Goal: Task Accomplishment & Management: Manage account settings

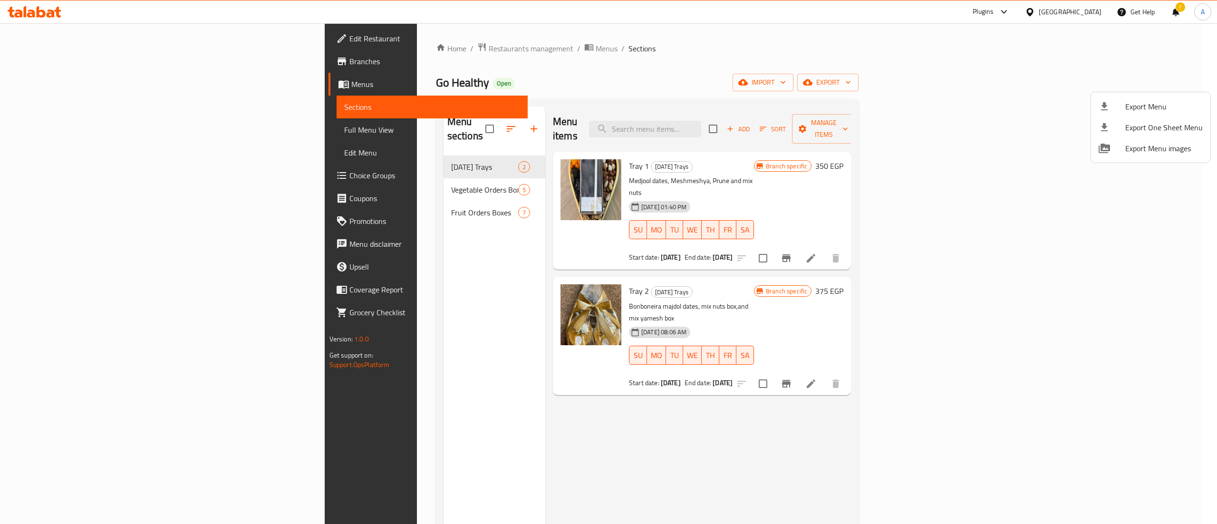
click at [243, 84] on div at bounding box center [608, 262] width 1217 height 524
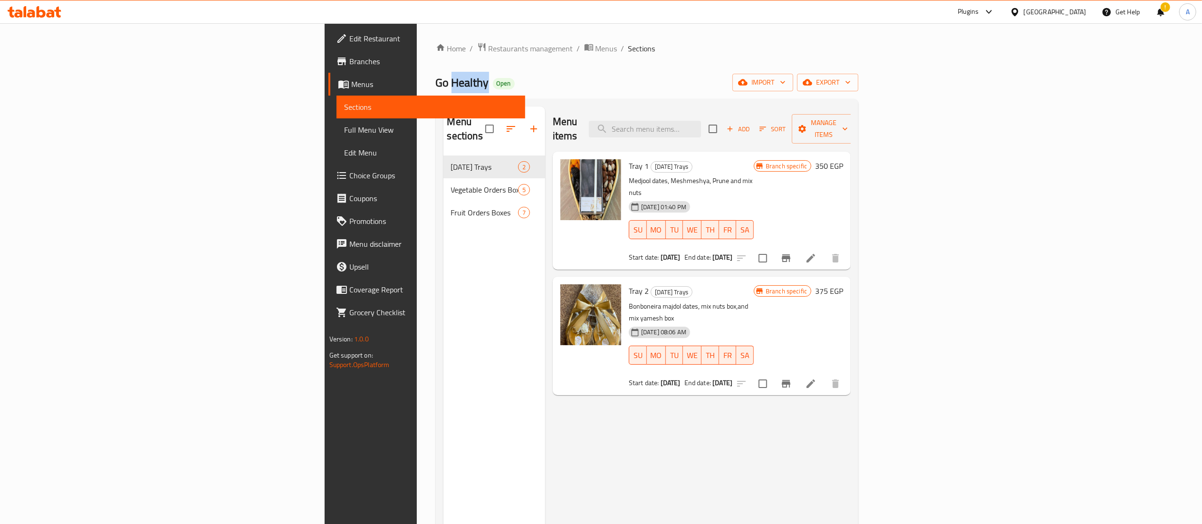
click at [436, 84] on span "Go Healthy" at bounding box center [462, 82] width 53 height 21
copy span "Go Healthy"
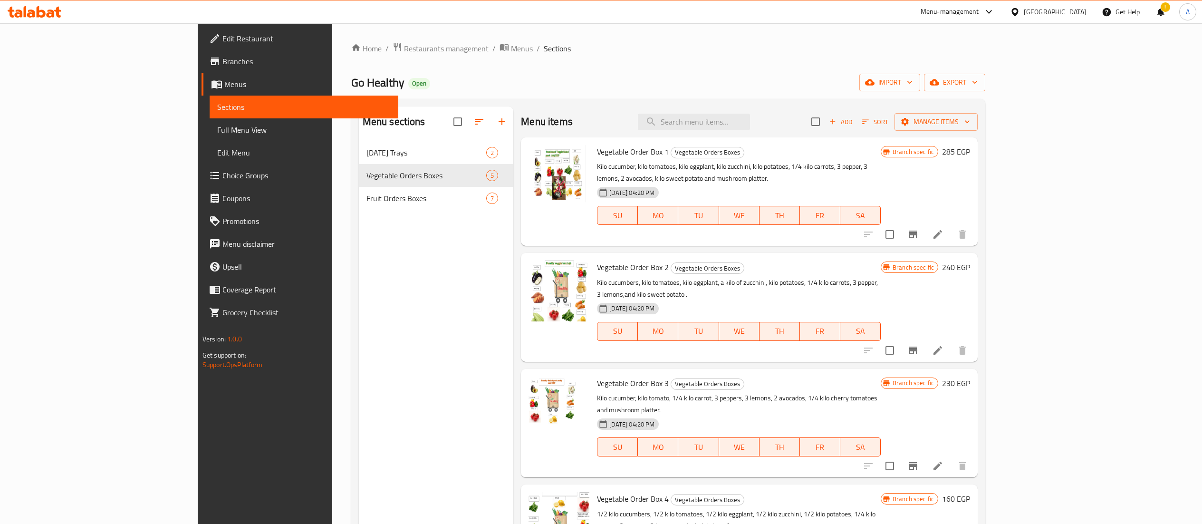
scroll to position [13, 0]
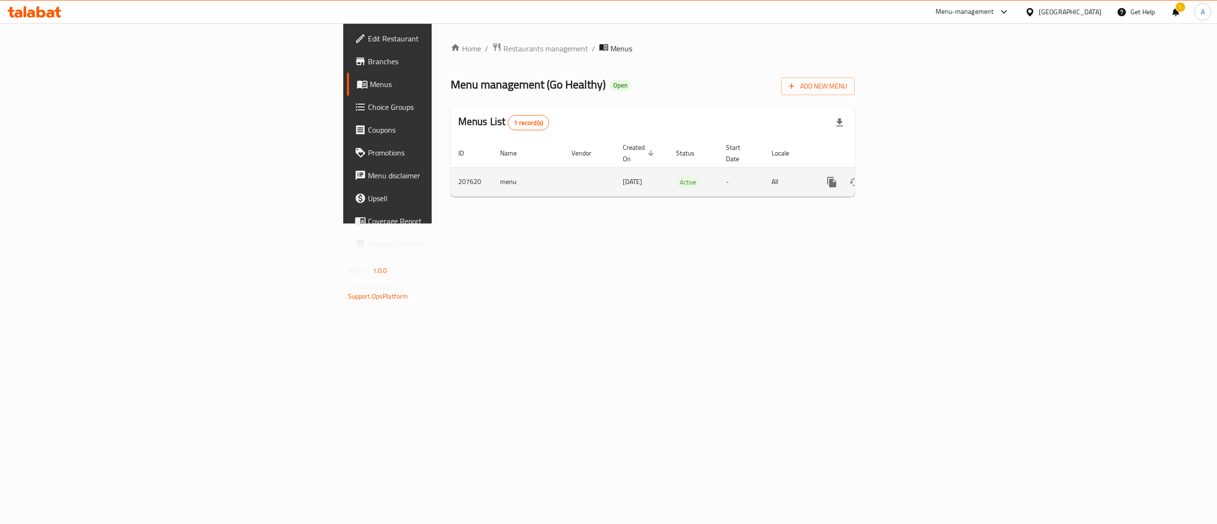
click at [451, 171] on td "207620" at bounding box center [472, 181] width 42 height 29
copy td "207620"
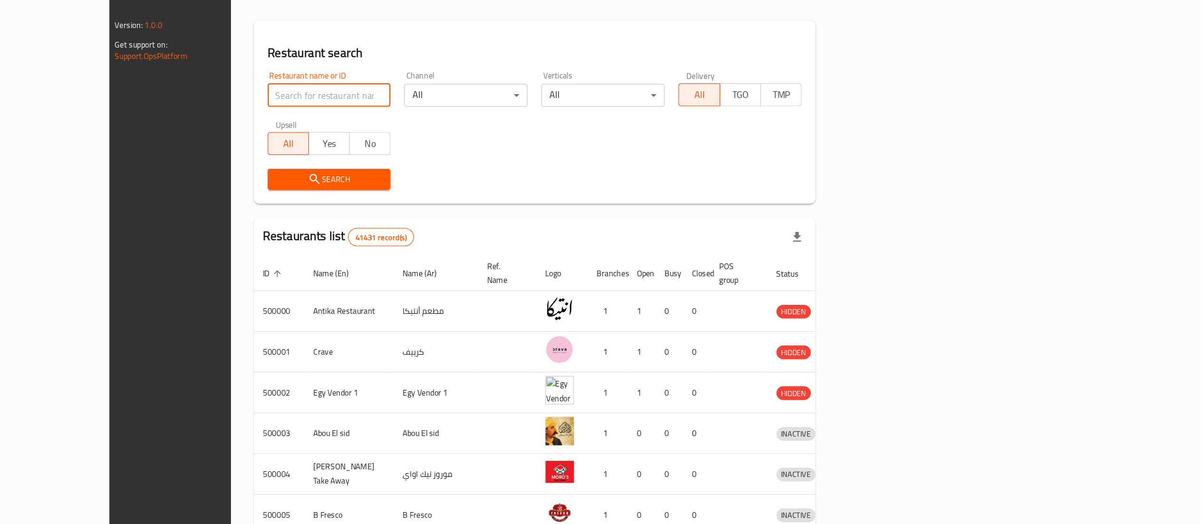
click at [430, 168] on input "search" at bounding box center [481, 168] width 102 height 19
paste input "207620"
click button "Search" at bounding box center [481, 239] width 102 height 18
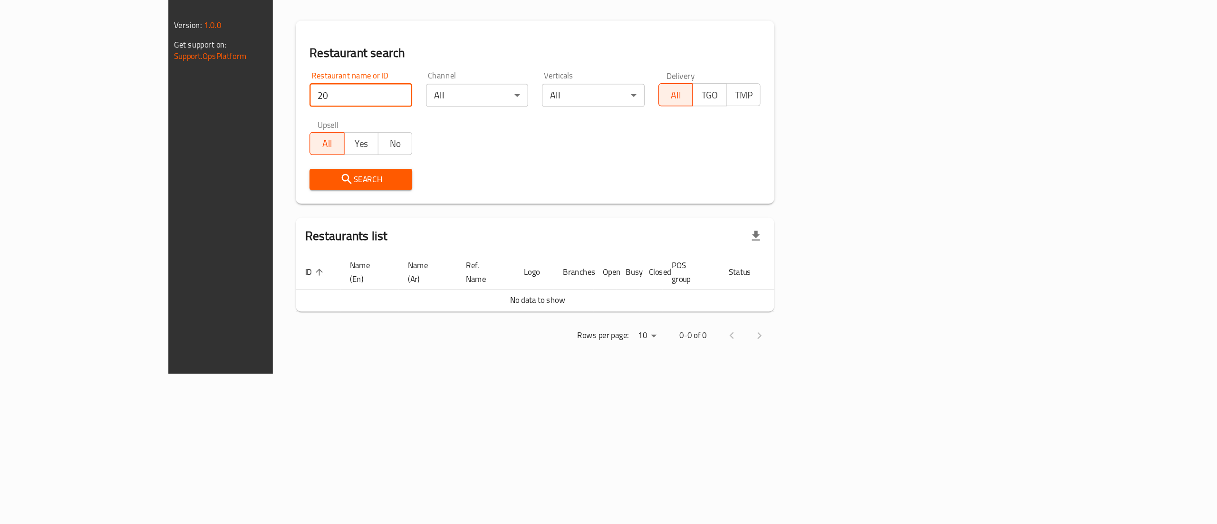
type input "2"
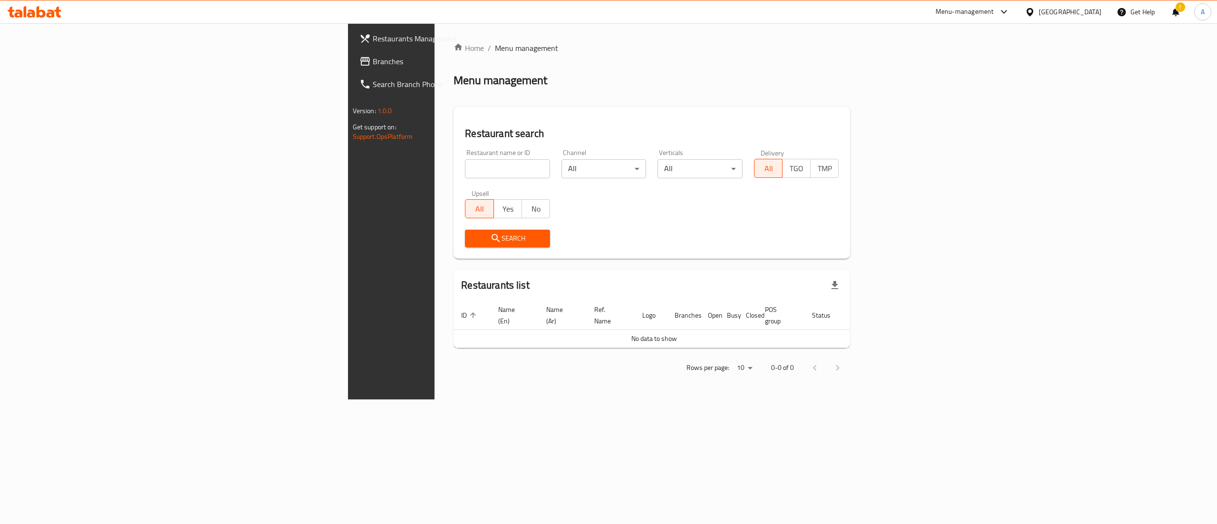
click at [465, 157] on div "Restaurant name or ID Restaurant name or ID" at bounding box center [507, 163] width 85 height 29
click at [465, 167] on input "search" at bounding box center [507, 168] width 85 height 19
paste input "Go Healthy"
type input "Go Healthy"
click at [492, 239] on icon "submit" at bounding box center [496, 238] width 8 height 8
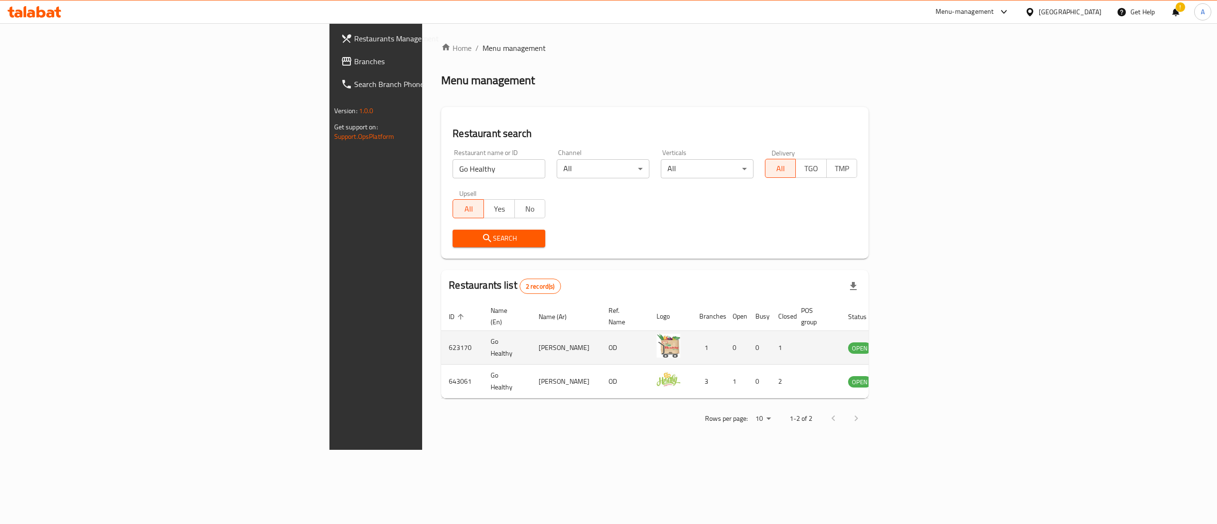
click at [441, 339] on td "623170" at bounding box center [462, 348] width 42 height 34
copy td "623170"
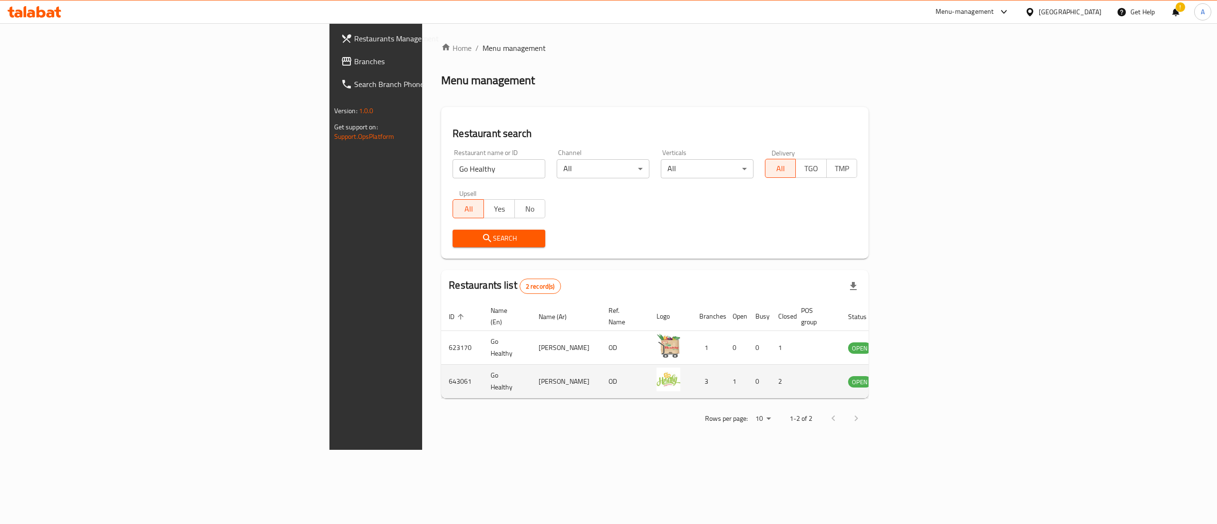
click at [441, 371] on td "643061" at bounding box center [462, 382] width 42 height 34
copy td "643061"
click at [910, 376] on icon "enhanced table" at bounding box center [903, 381] width 11 height 11
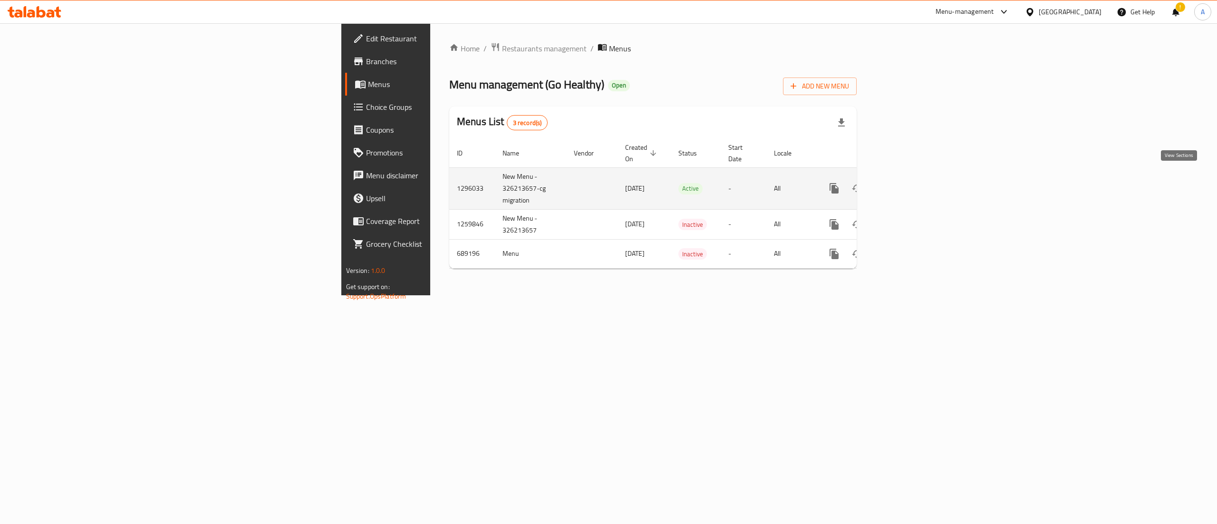
click at [909, 183] on icon "enhanced table" at bounding box center [902, 188] width 11 height 11
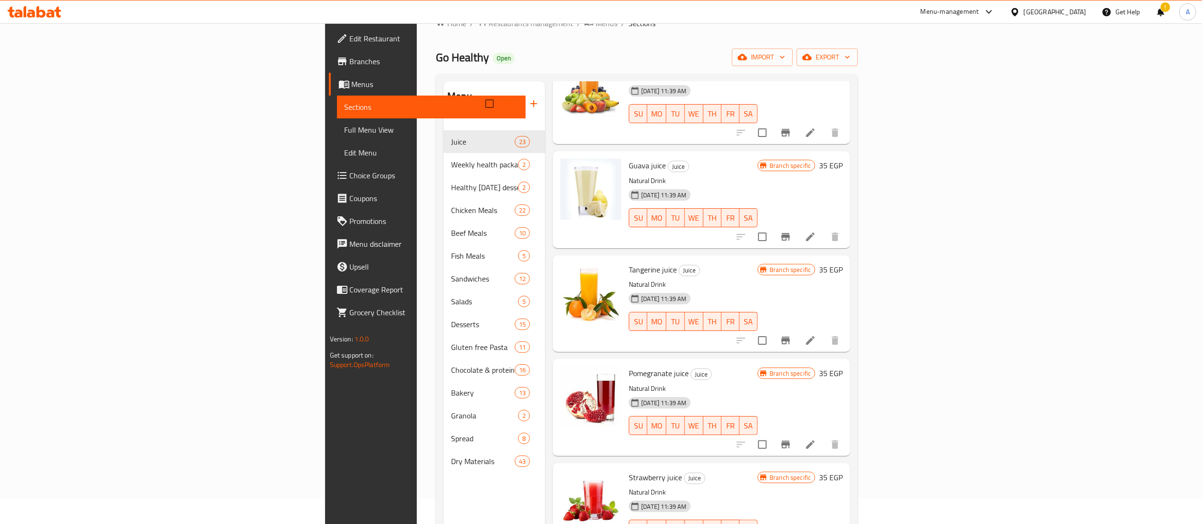
scroll to position [21, 0]
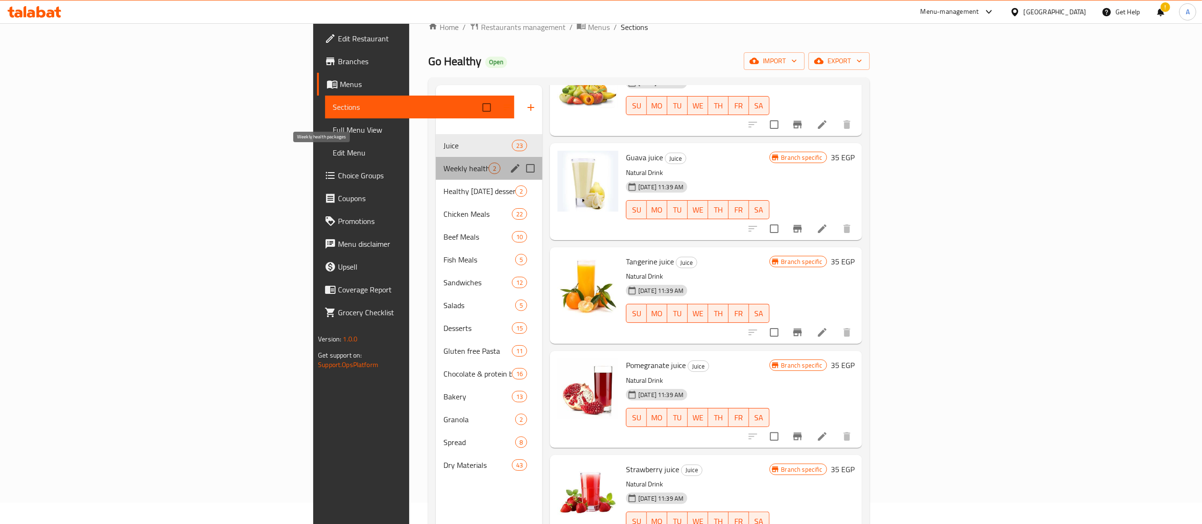
click at [444, 163] on span "Weekly health packages" at bounding box center [466, 168] width 45 height 11
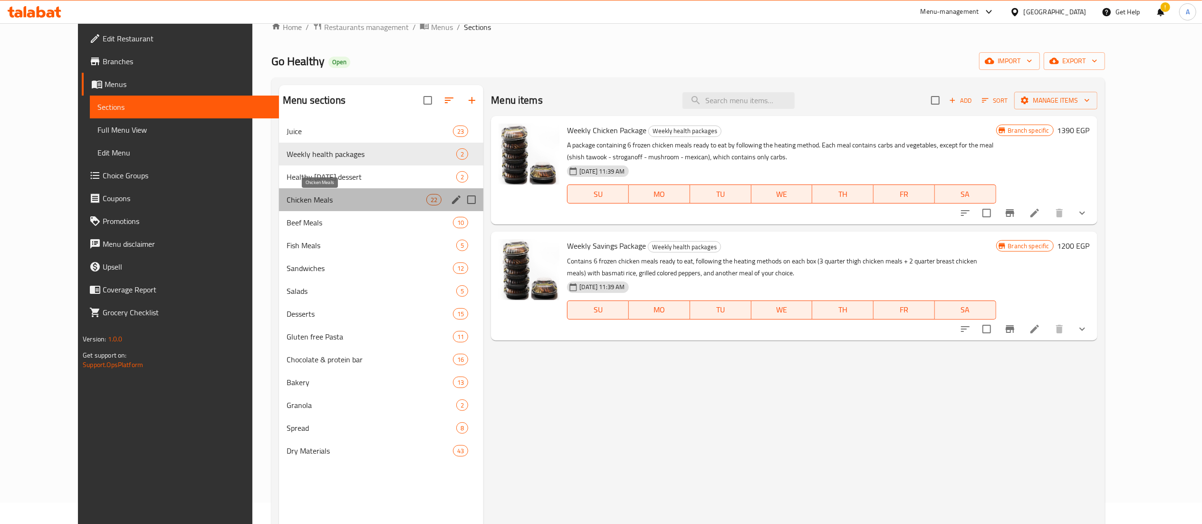
click at [303, 199] on span "Chicken Meals" at bounding box center [357, 199] width 140 height 11
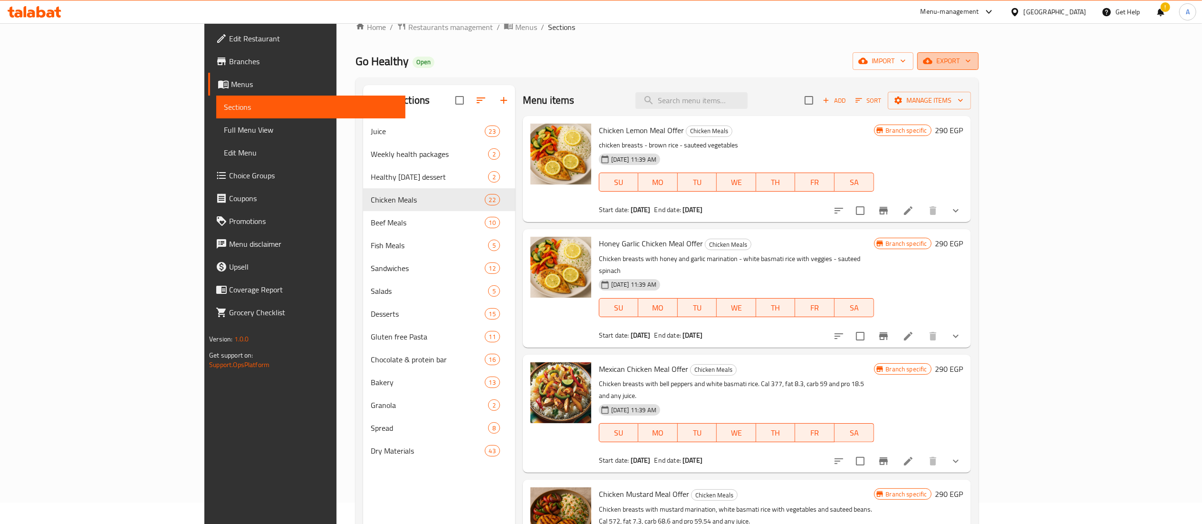
click at [971, 58] on span "export" at bounding box center [948, 61] width 46 height 12
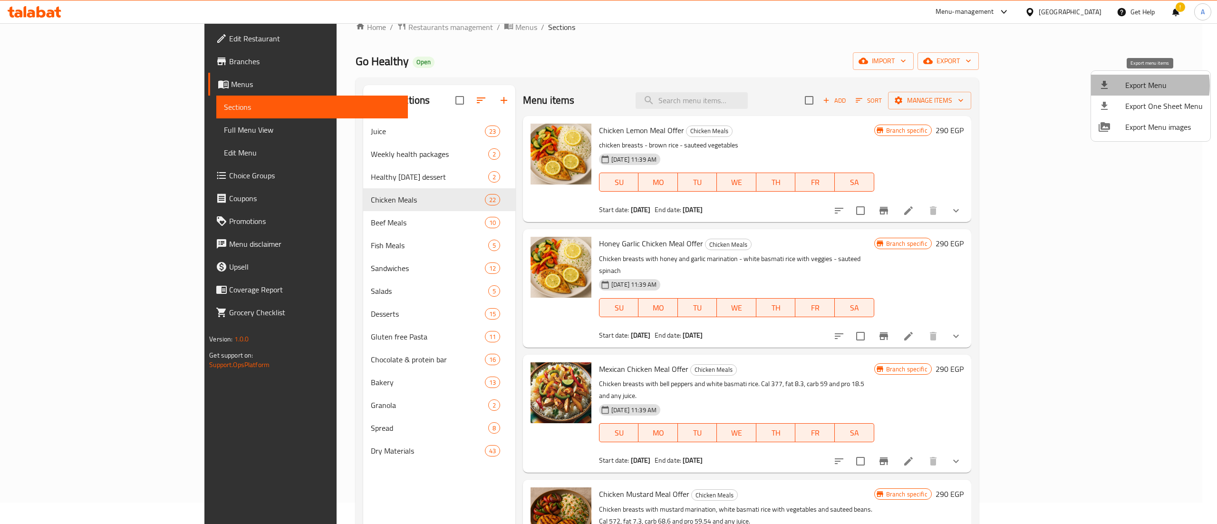
click at [1140, 86] on span "Export Menu" at bounding box center [1163, 84] width 77 height 11
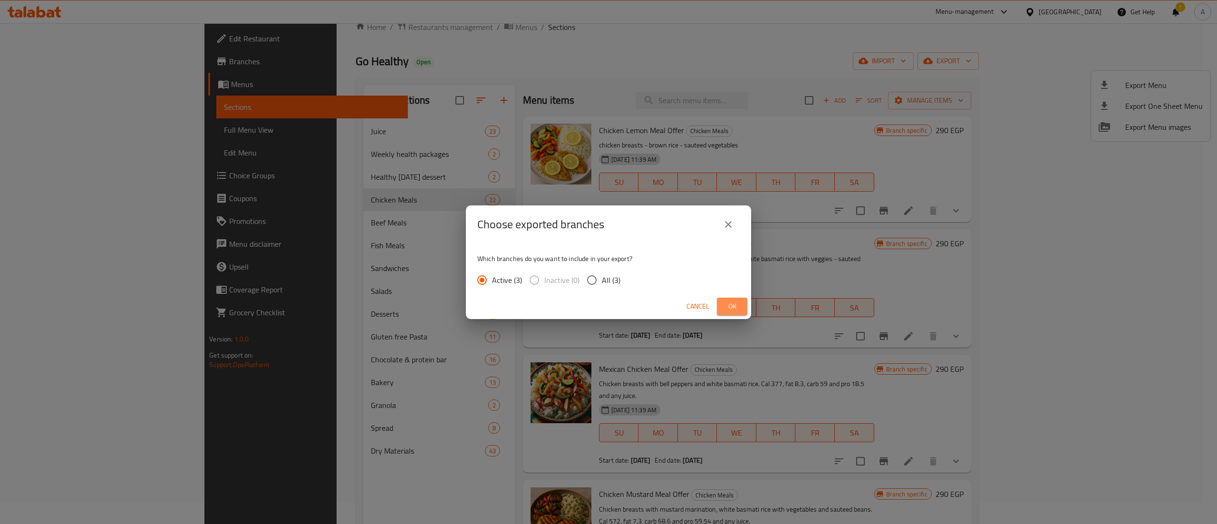
click at [735, 301] on span "Ok" at bounding box center [732, 306] width 15 height 12
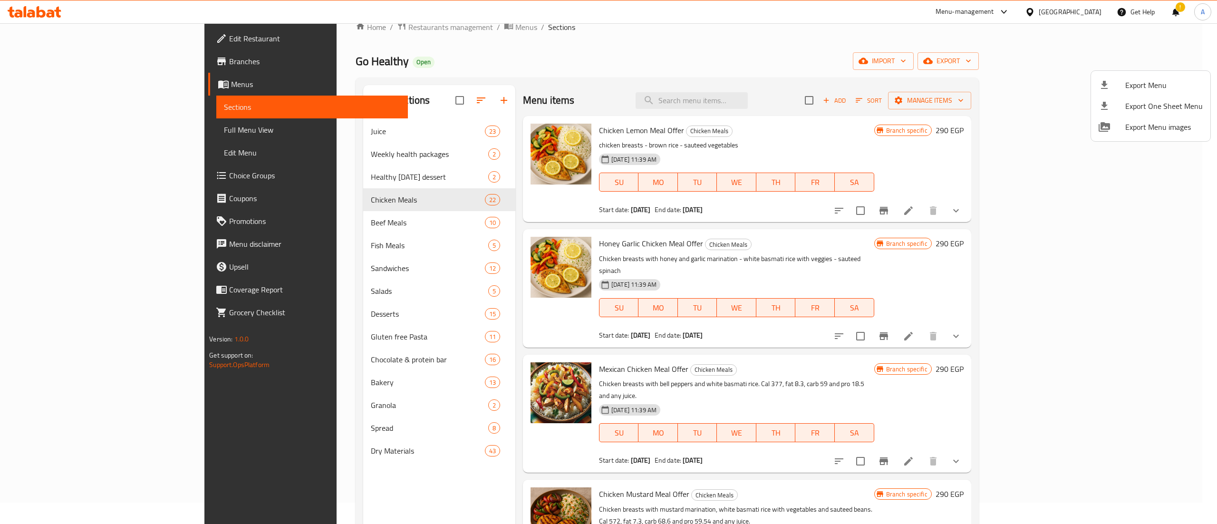
drag, startPoint x: 1168, startPoint y: 157, endPoint x: 1113, endPoint y: 154, distance: 54.3
click at [1113, 154] on div at bounding box center [608, 262] width 1217 height 524
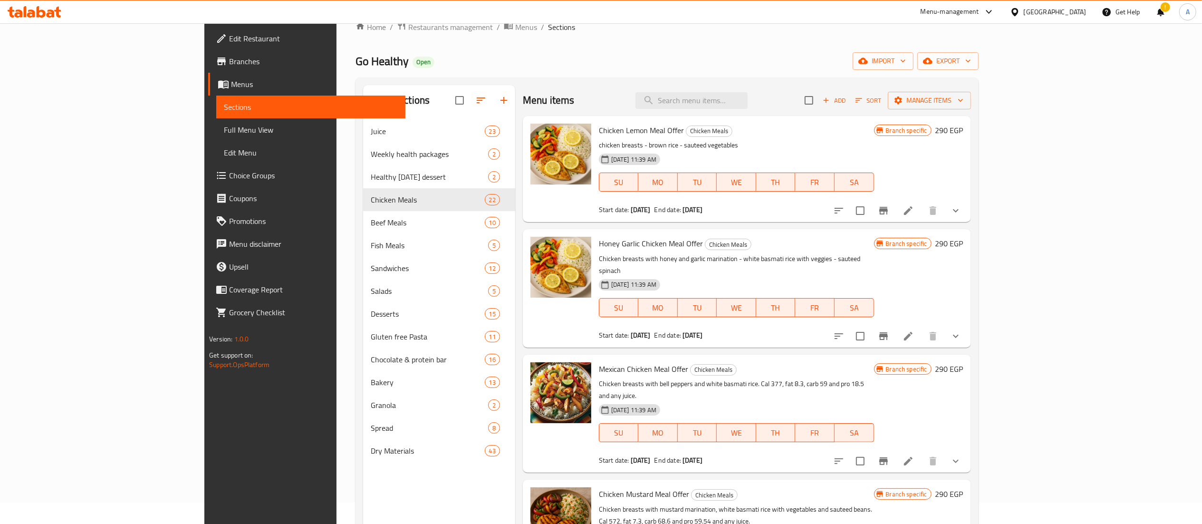
click at [964, 154] on div "Branch specific 290 EGP" at bounding box center [918, 169] width 89 height 91
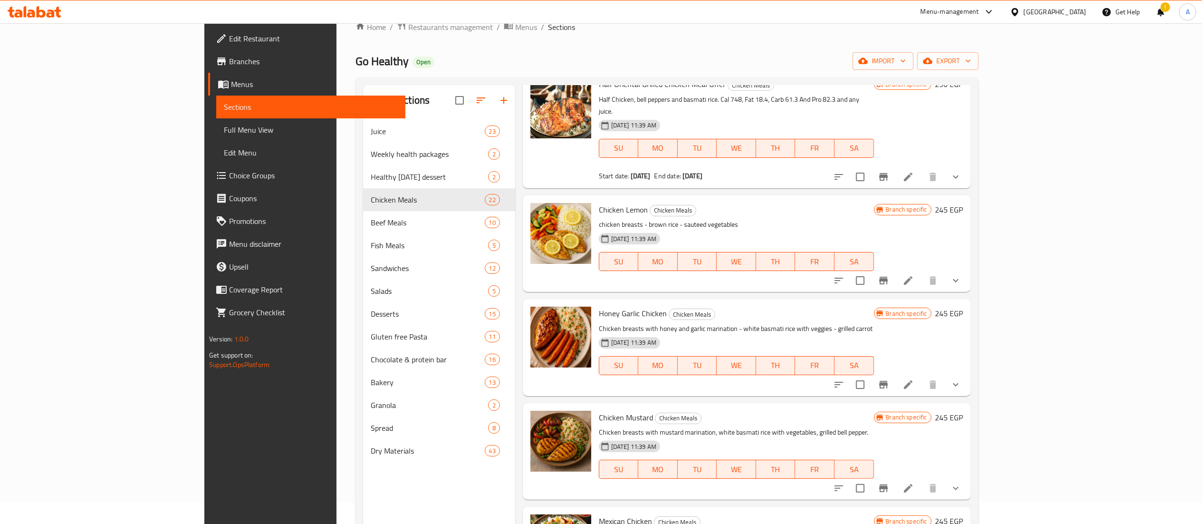
scroll to position [1592, 0]
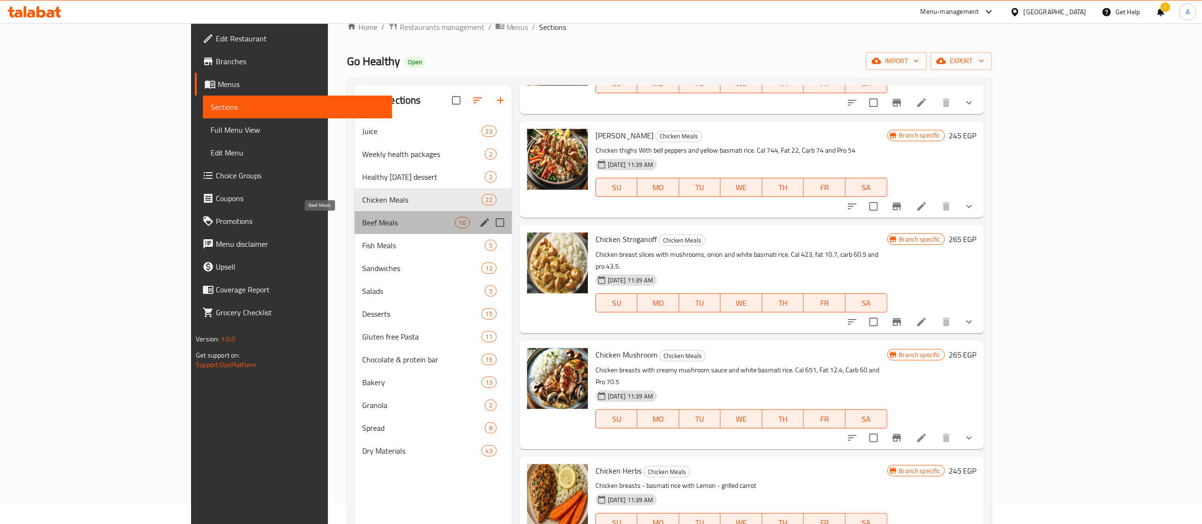
click at [362, 223] on span "Beef Meals" at bounding box center [408, 222] width 93 height 11
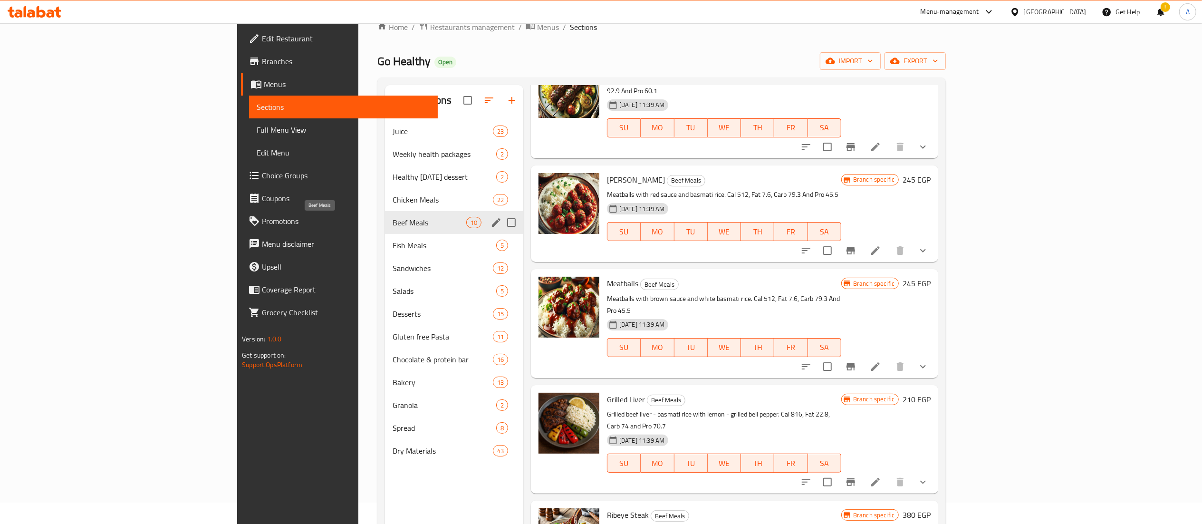
scroll to position [576, 0]
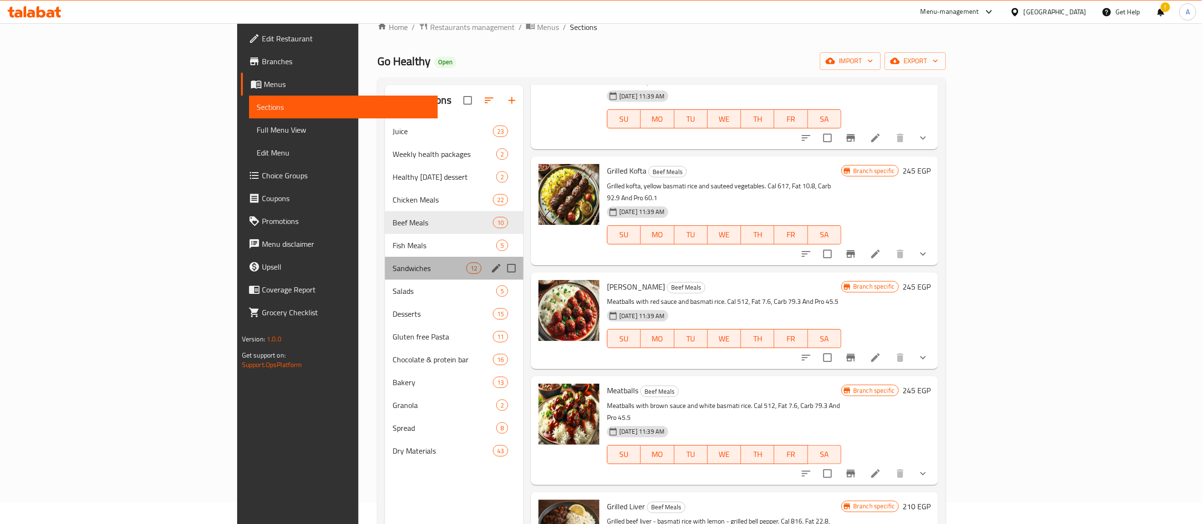
click at [385, 260] on div "Sandwiches 12" at bounding box center [454, 268] width 138 height 23
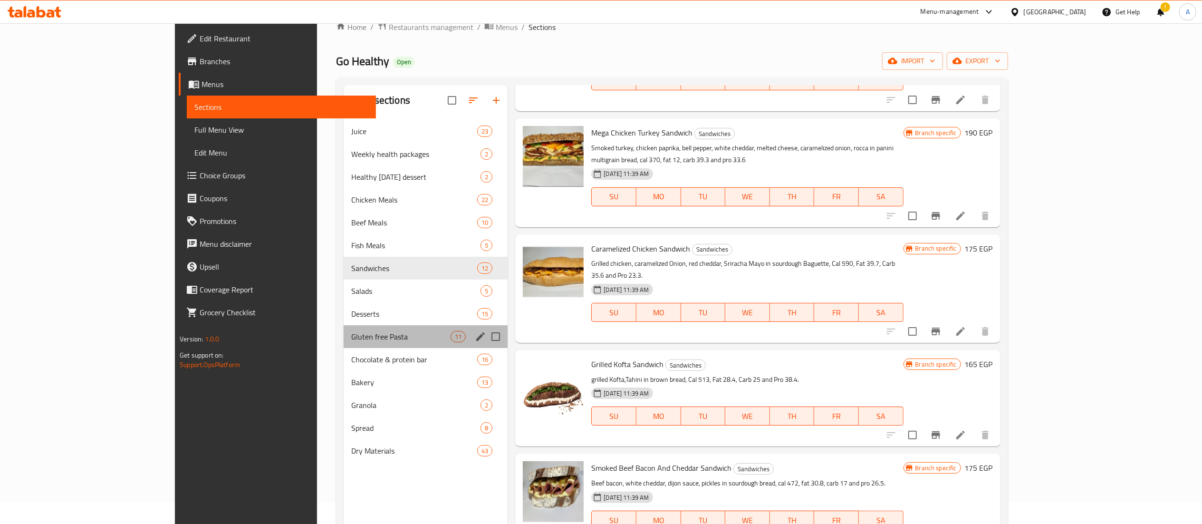
click at [344, 330] on div "Gluten free Pasta 11" at bounding box center [426, 336] width 164 height 23
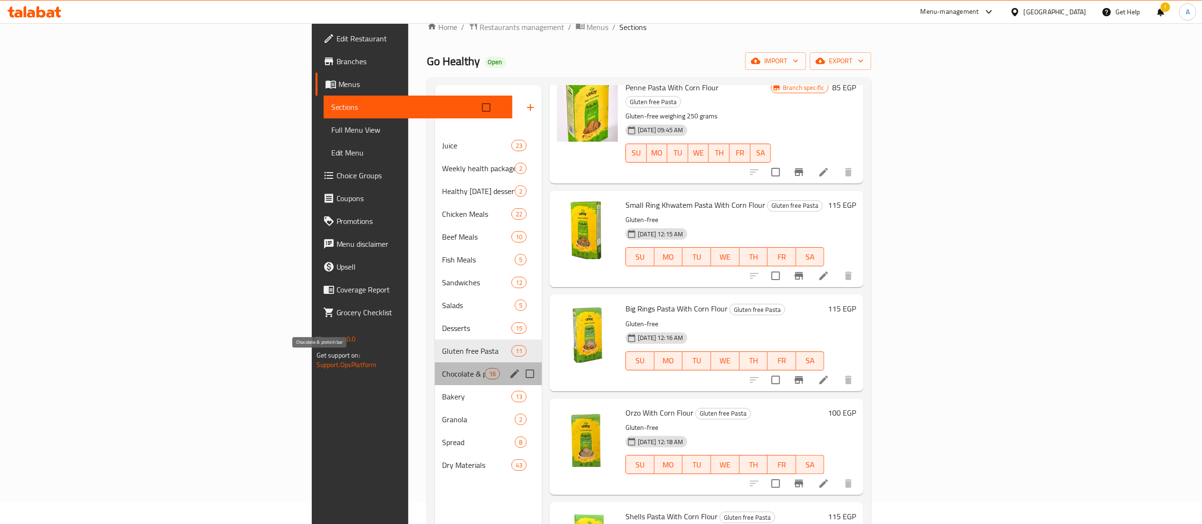
click at [443, 368] on span "Chocolate & protein bar" at bounding box center [464, 373] width 42 height 11
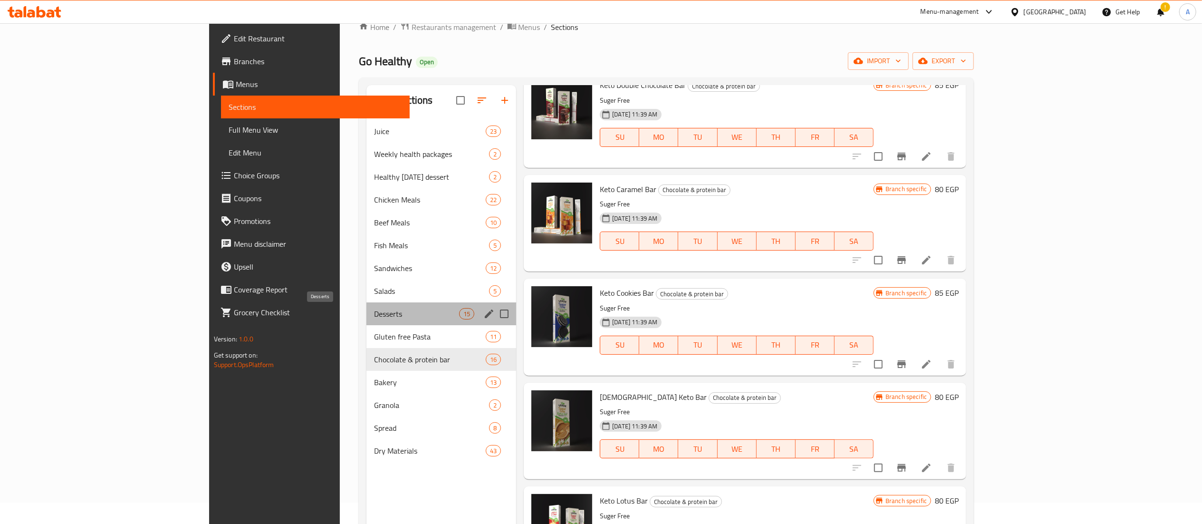
click at [374, 311] on span "Desserts" at bounding box center [416, 313] width 85 height 11
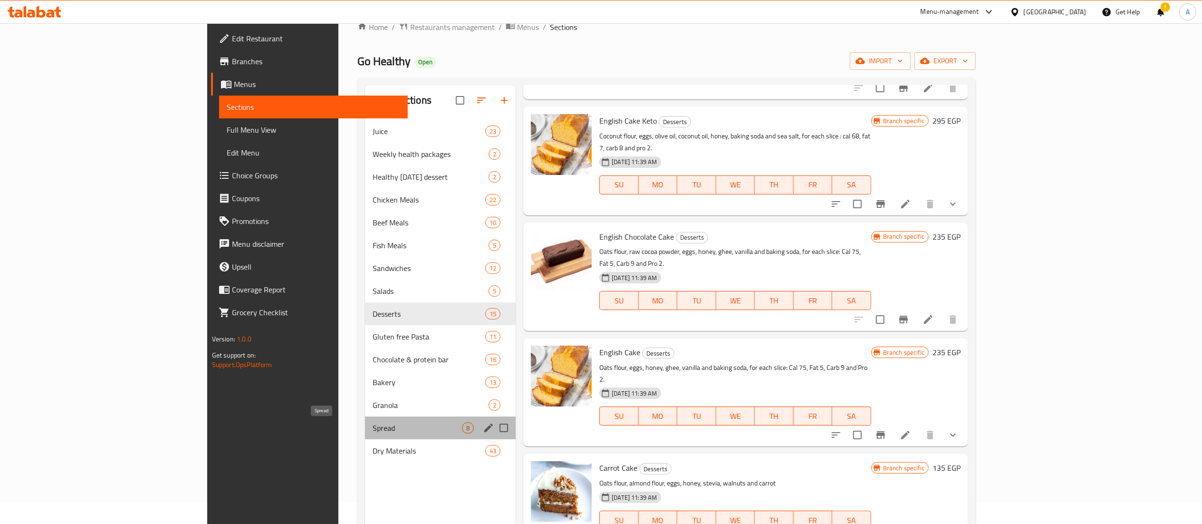
click at [373, 425] on span "Spread" at bounding box center [417, 427] width 89 height 11
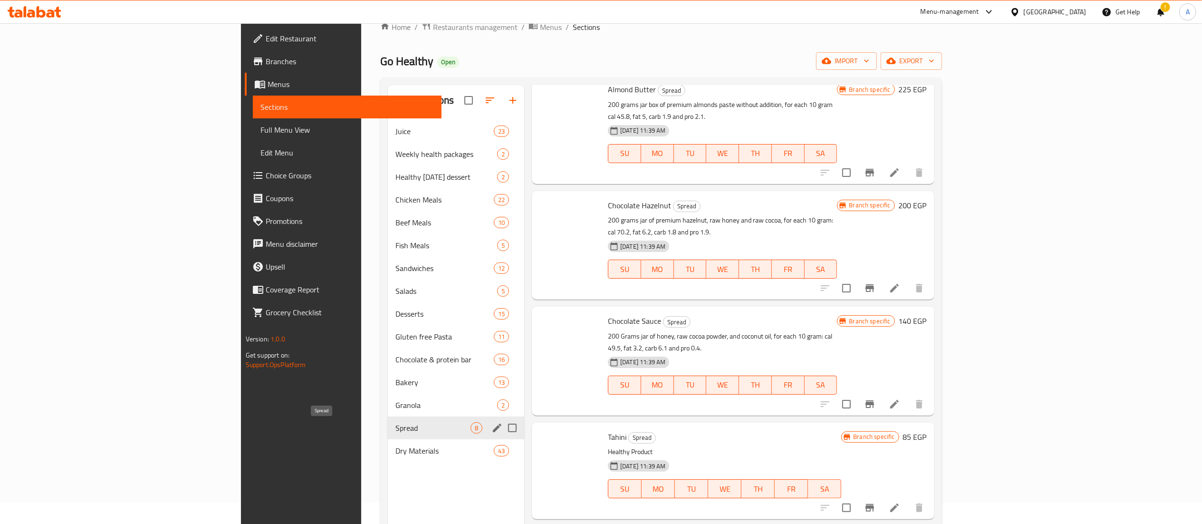
scroll to position [316, 0]
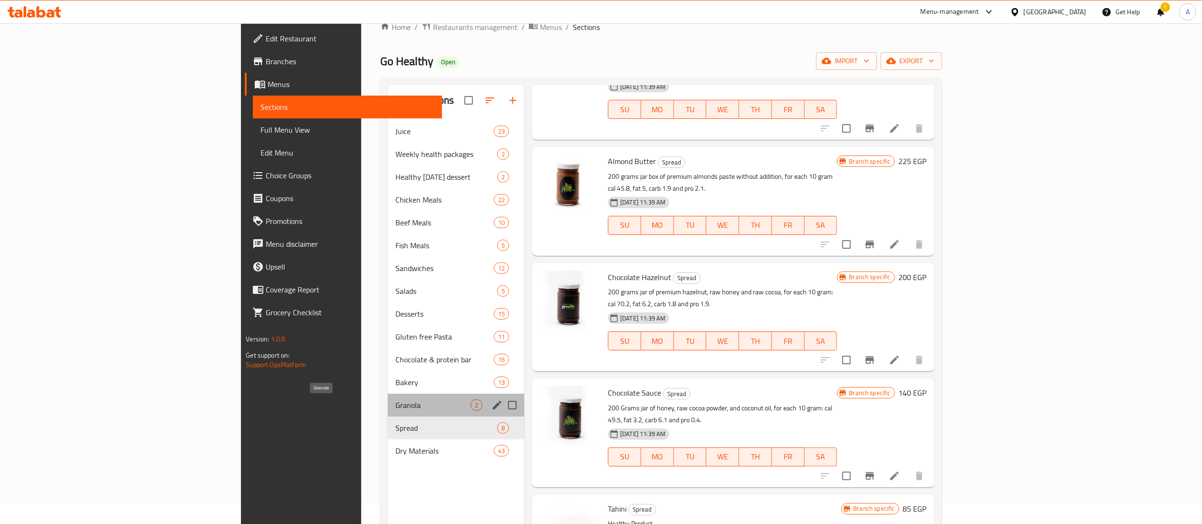
click at [396, 407] on span "Granola" at bounding box center [433, 404] width 75 height 11
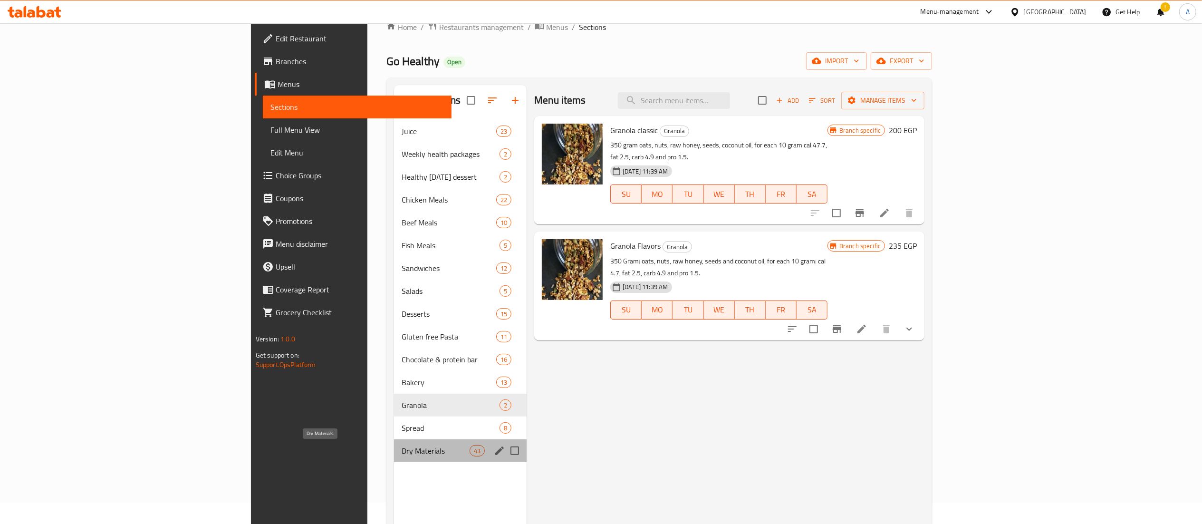
click at [402, 450] on span "Dry Materials" at bounding box center [436, 450] width 68 height 11
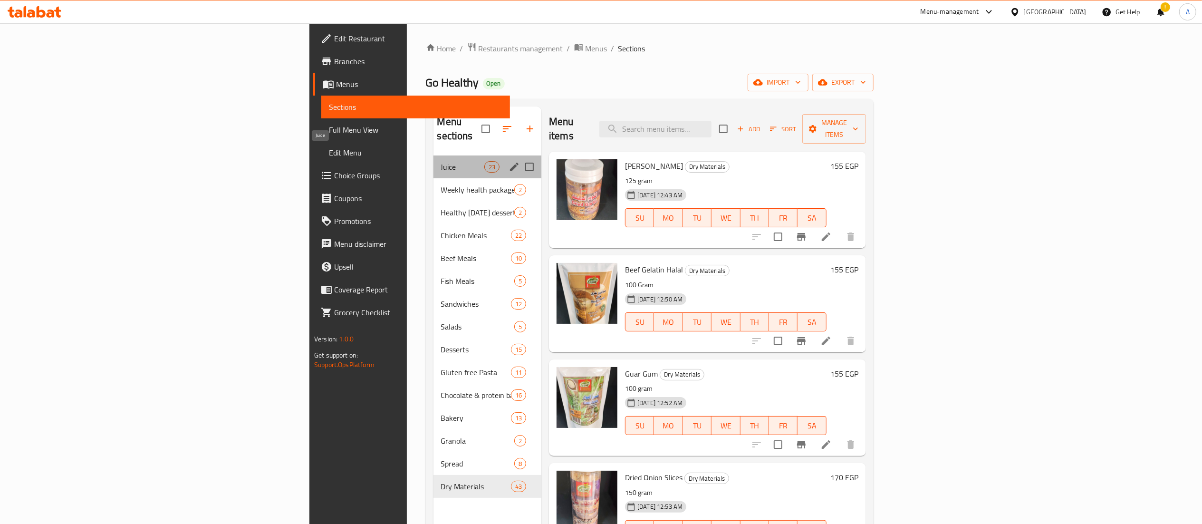
click at [441, 161] on span "Juice" at bounding box center [462, 166] width 43 height 11
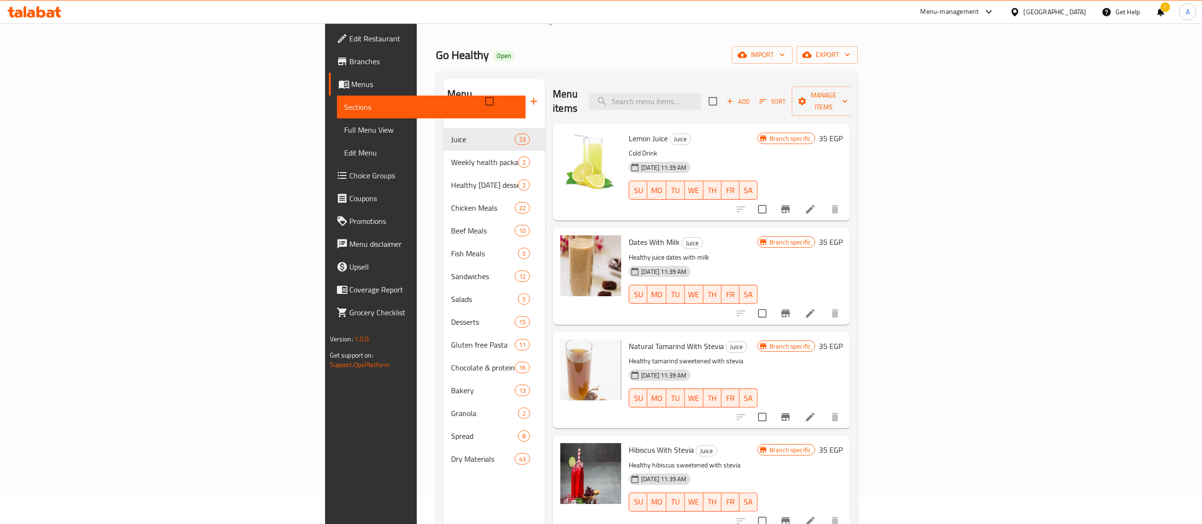
scroll to position [27, 0]
click at [629, 132] on span "Lemon Juice" at bounding box center [648, 139] width 39 height 14
copy h6 "Lemon Juice"
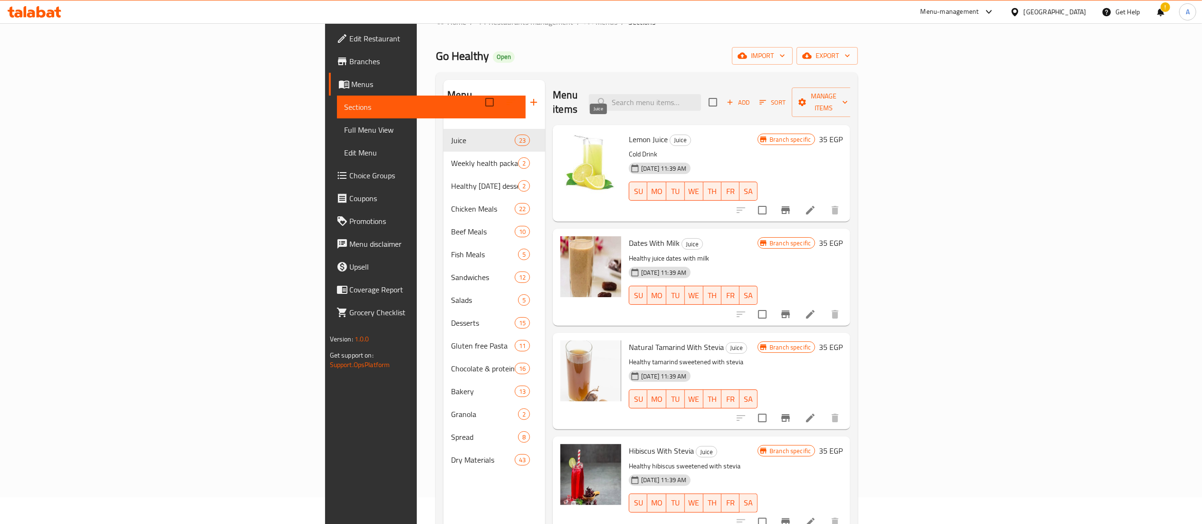
click at [670, 135] on span "Juice" at bounding box center [680, 140] width 20 height 11
copy span "Juice"
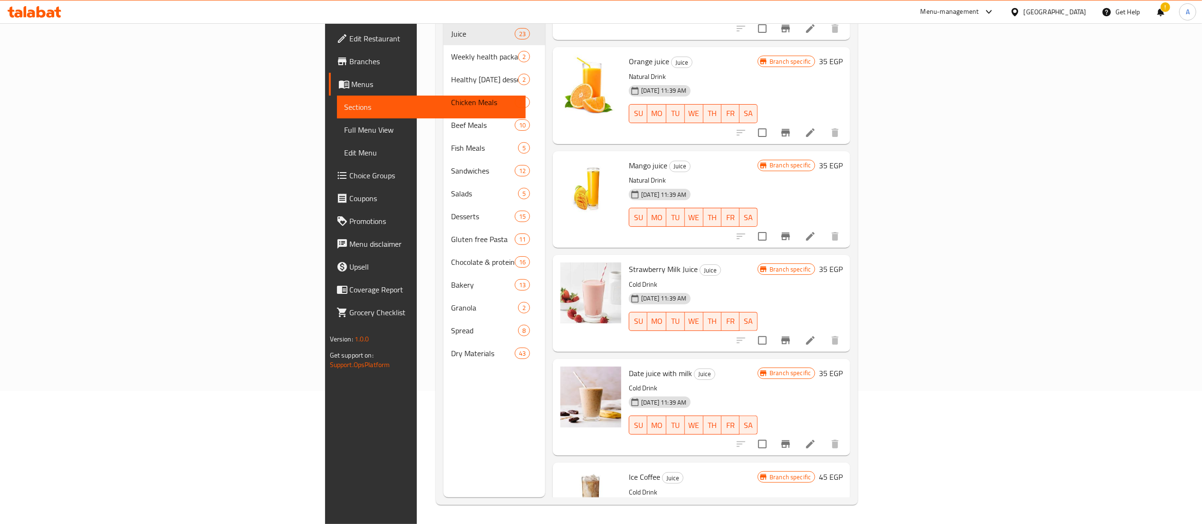
scroll to position [1888, 0]
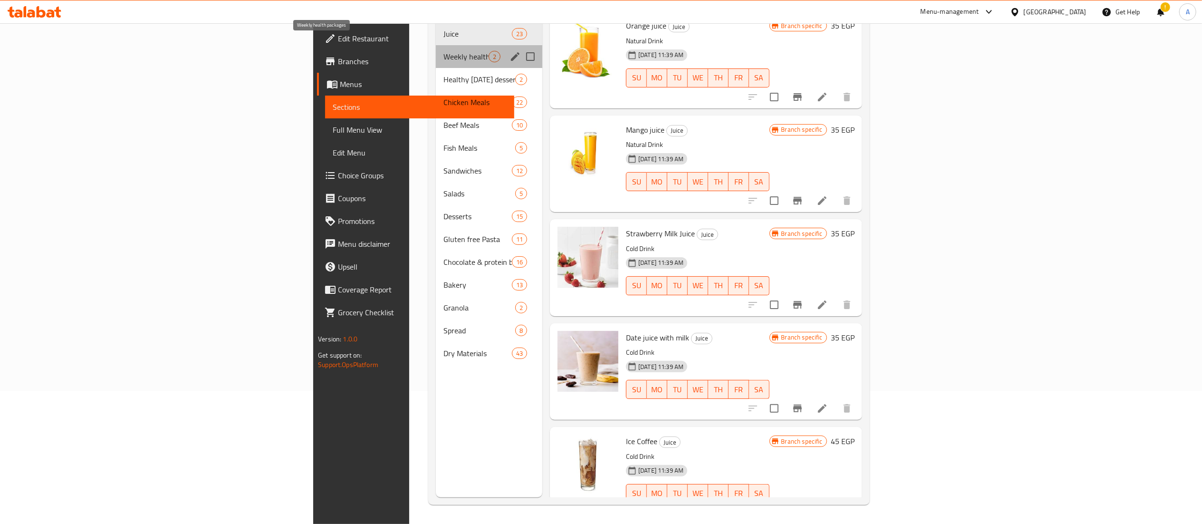
click at [444, 51] on span "Weekly health packages" at bounding box center [466, 56] width 45 height 11
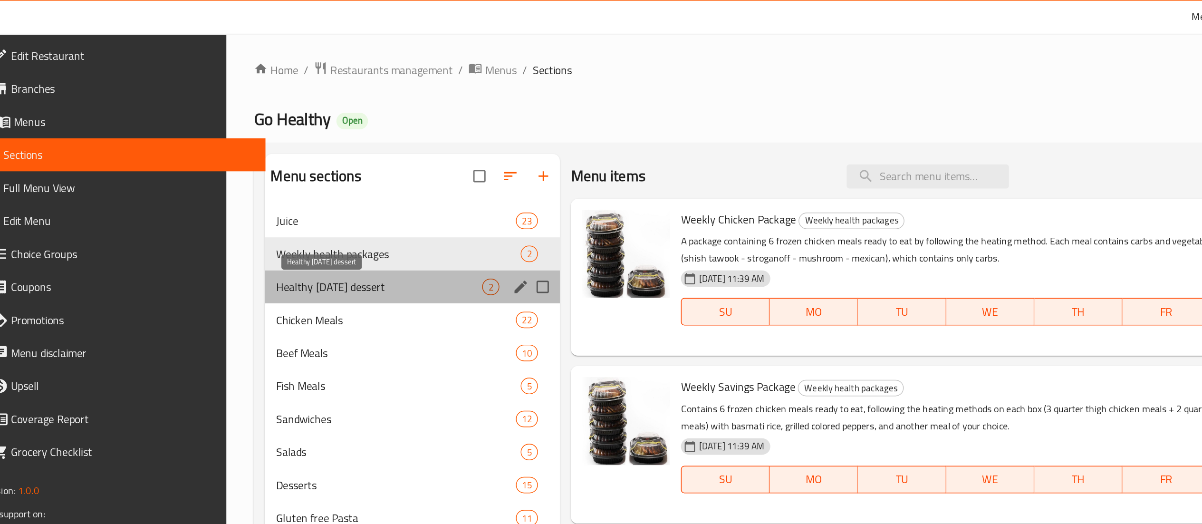
click at [342, 203] on span "Healthy [DATE] dessert" at bounding box center [359, 198] width 143 height 11
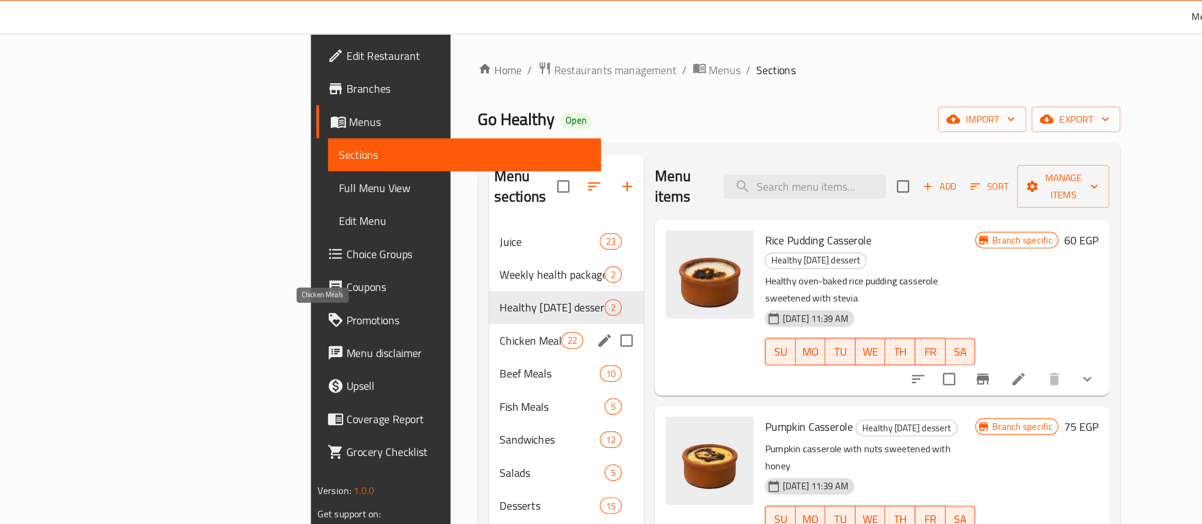
click at [443, 230] on span "Chicken Meals" at bounding box center [464, 235] width 42 height 11
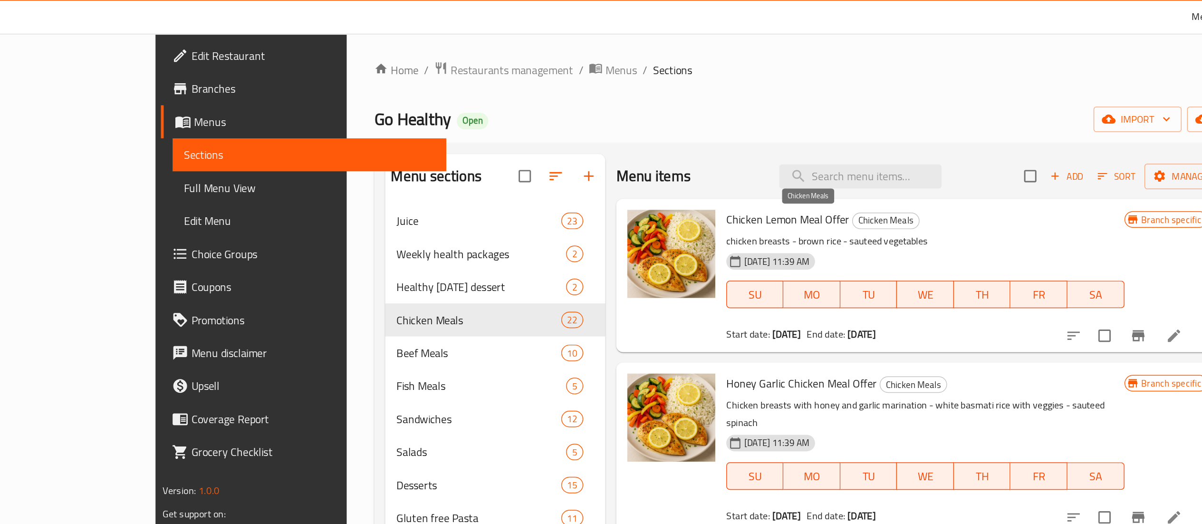
click at [687, 155] on span "Chicken Meals" at bounding box center [710, 152] width 46 height 11
copy span "Chicken Meals"
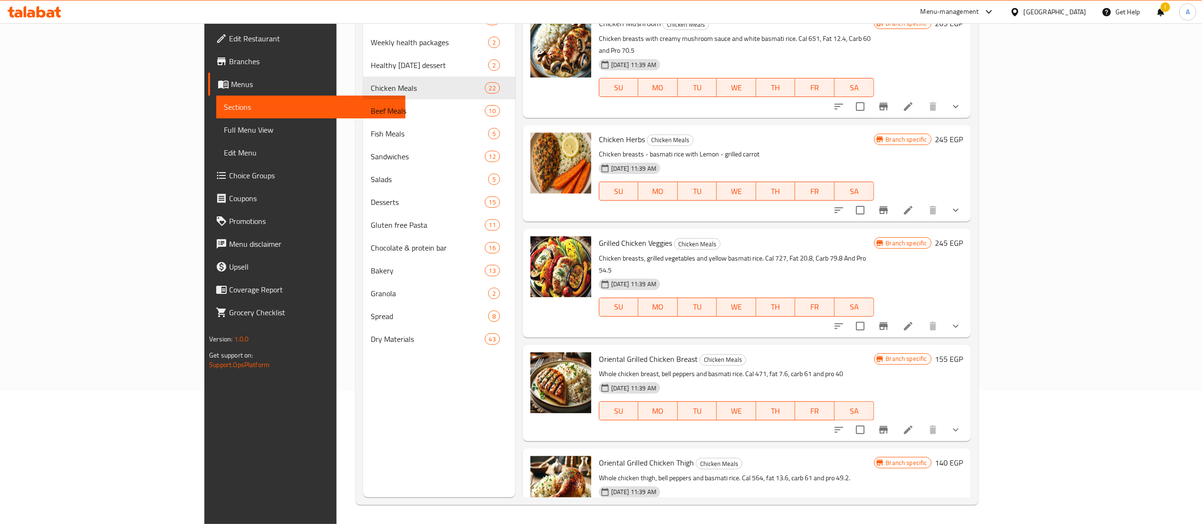
scroll to position [1879, 0]
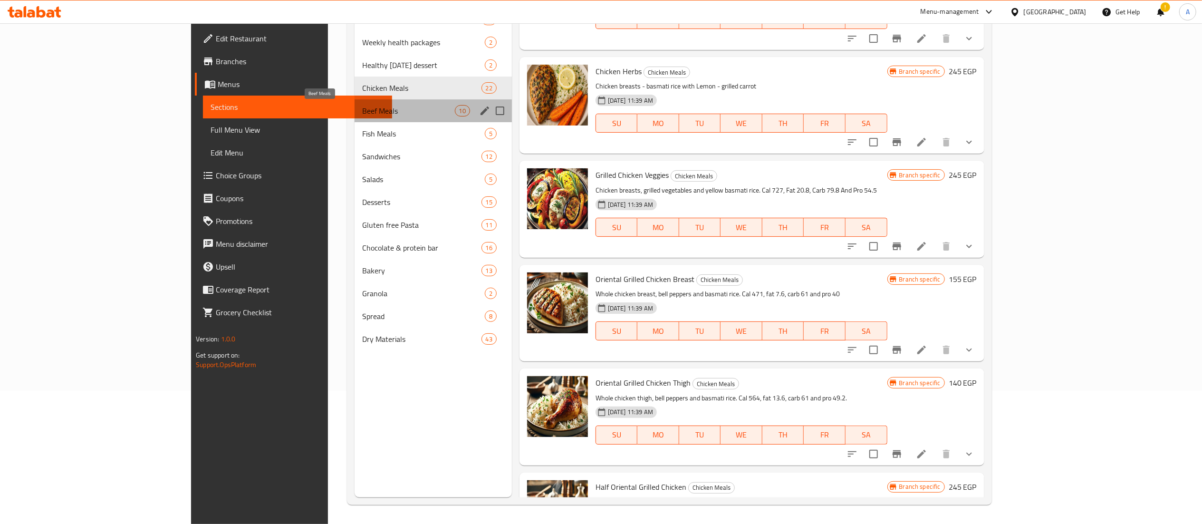
click at [385, 112] on span "Beef Meals" at bounding box center [408, 110] width 93 height 11
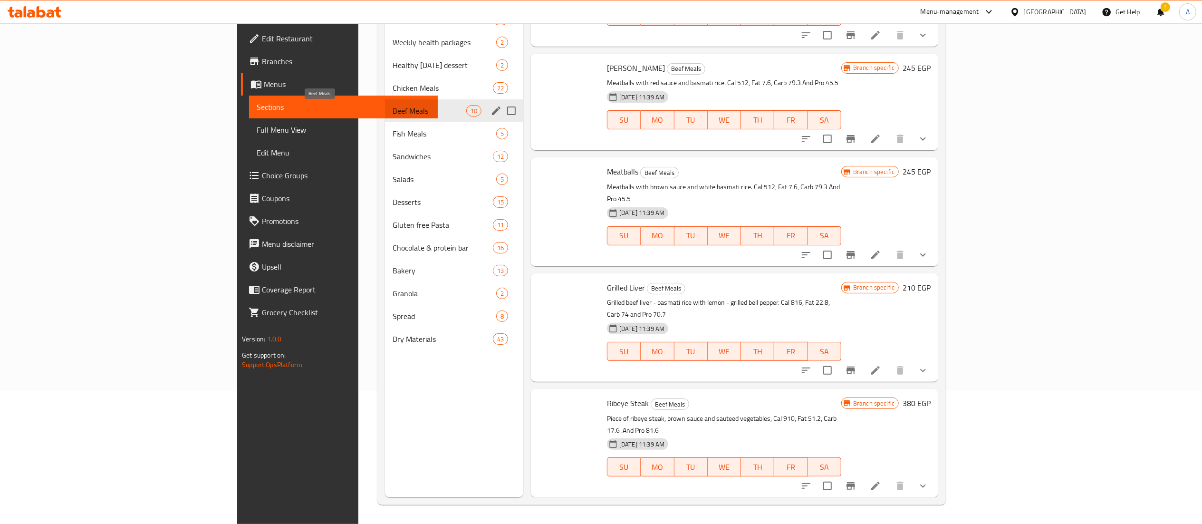
scroll to position [576, 0]
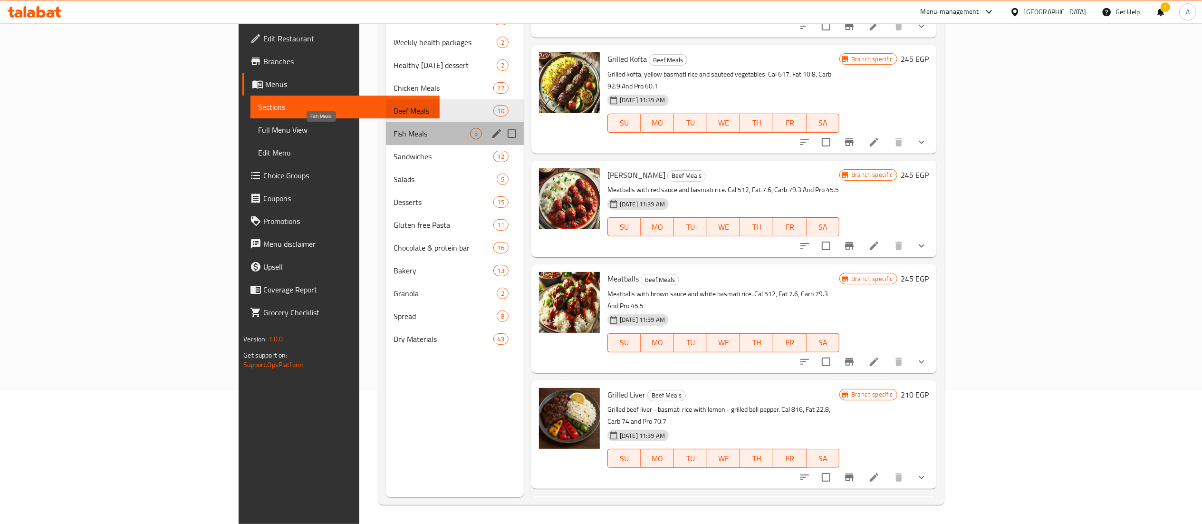
click at [394, 136] on span "Fish Meals" at bounding box center [432, 133] width 76 height 11
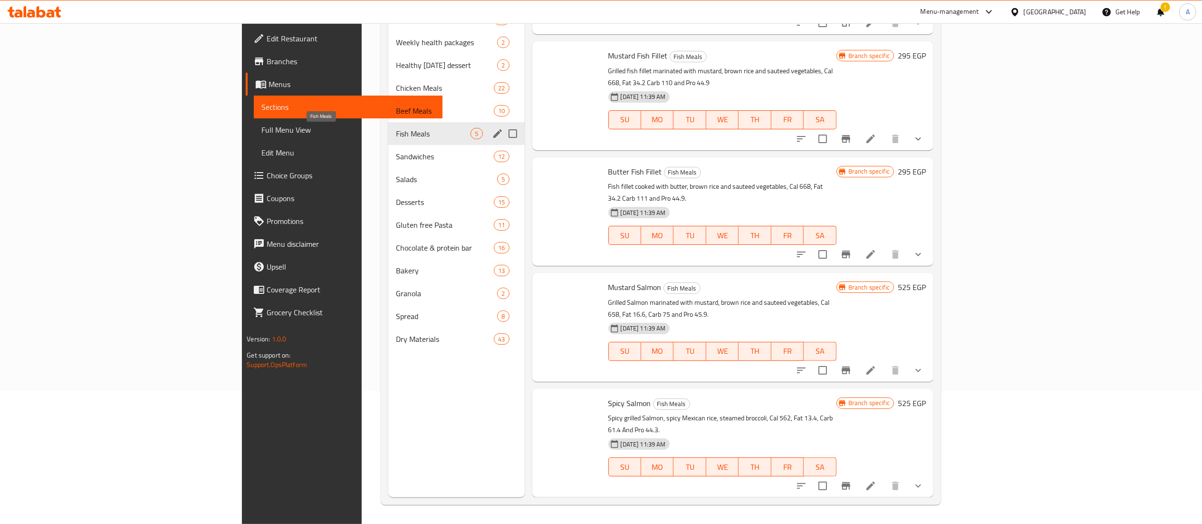
scroll to position [19, 0]
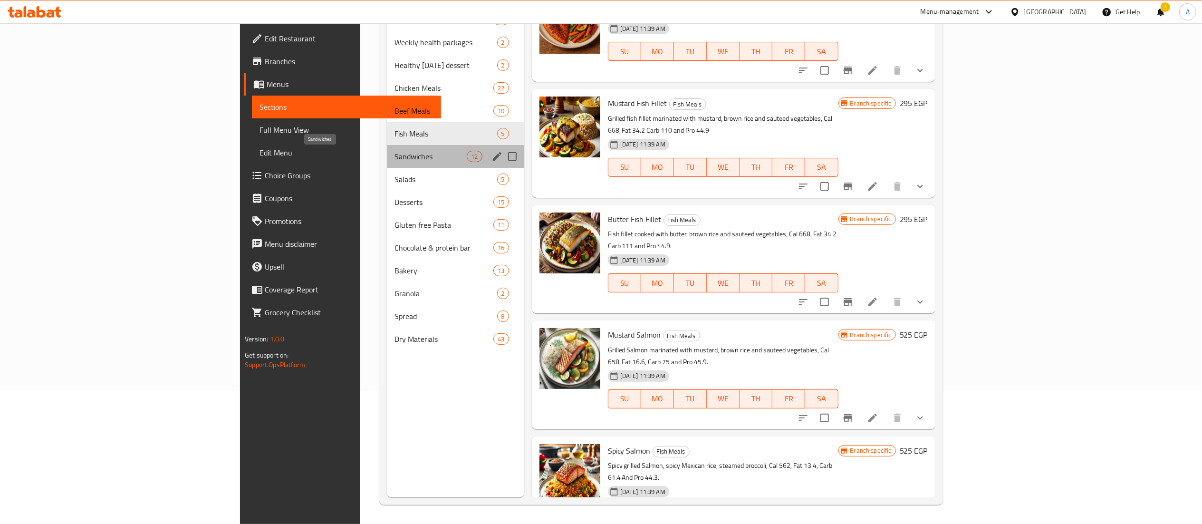
click at [395, 159] on span "Sandwiches" at bounding box center [431, 156] width 72 height 11
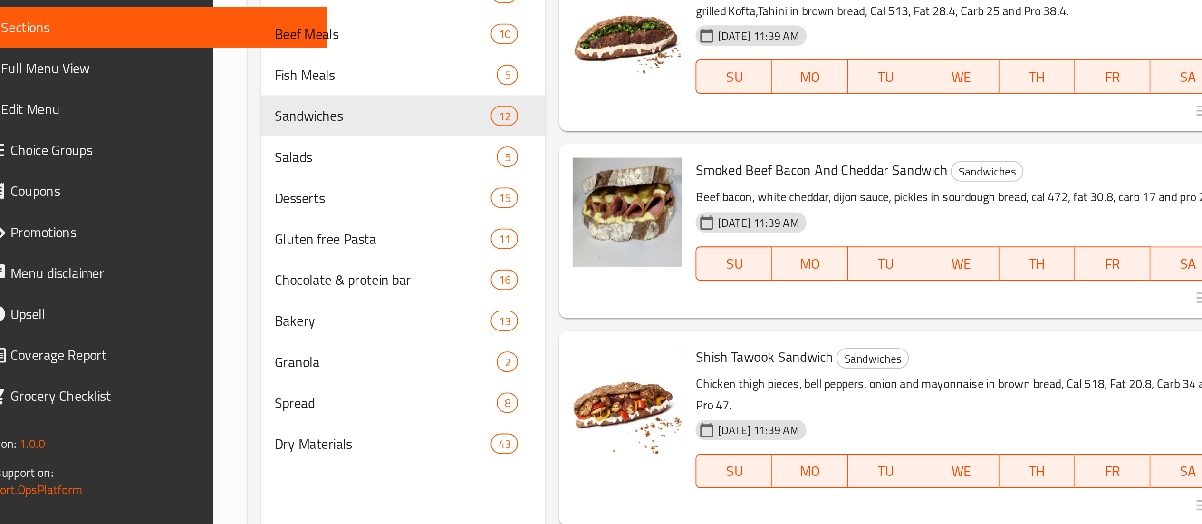
scroll to position [134, 0]
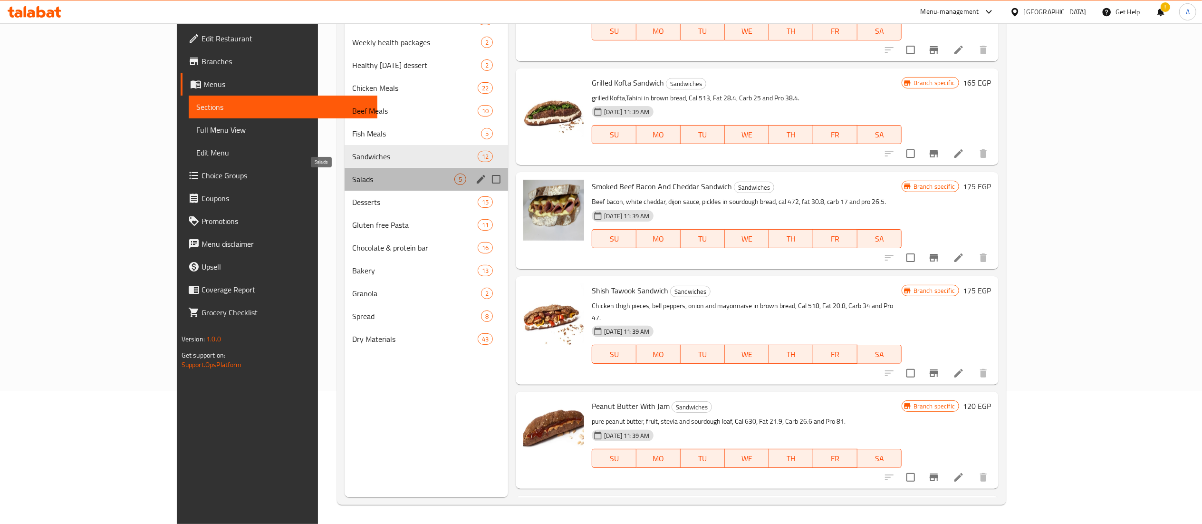
click at [352, 183] on span "Salads" at bounding box center [403, 179] width 102 height 11
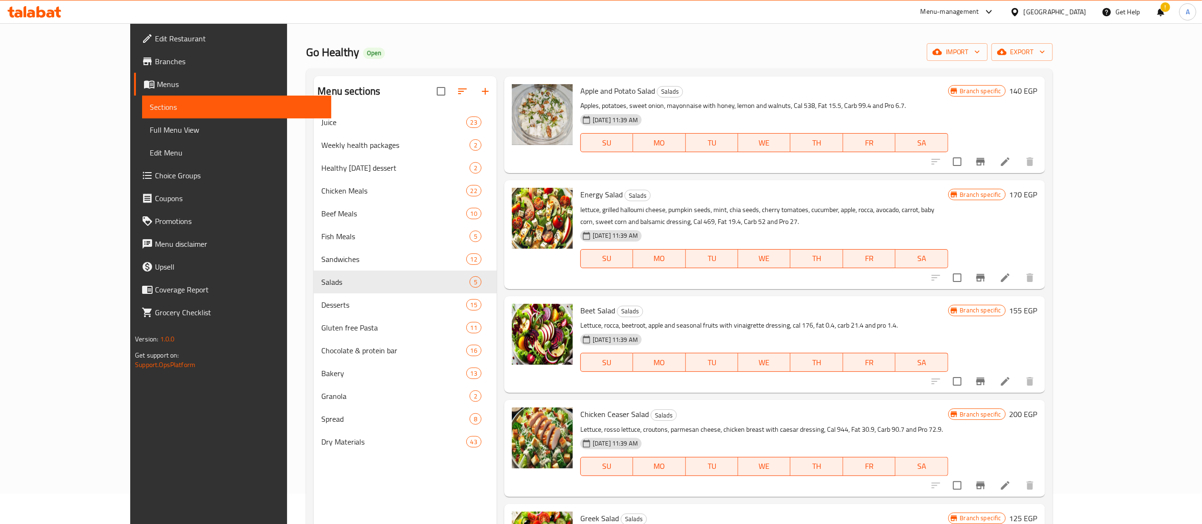
scroll to position [134, 0]
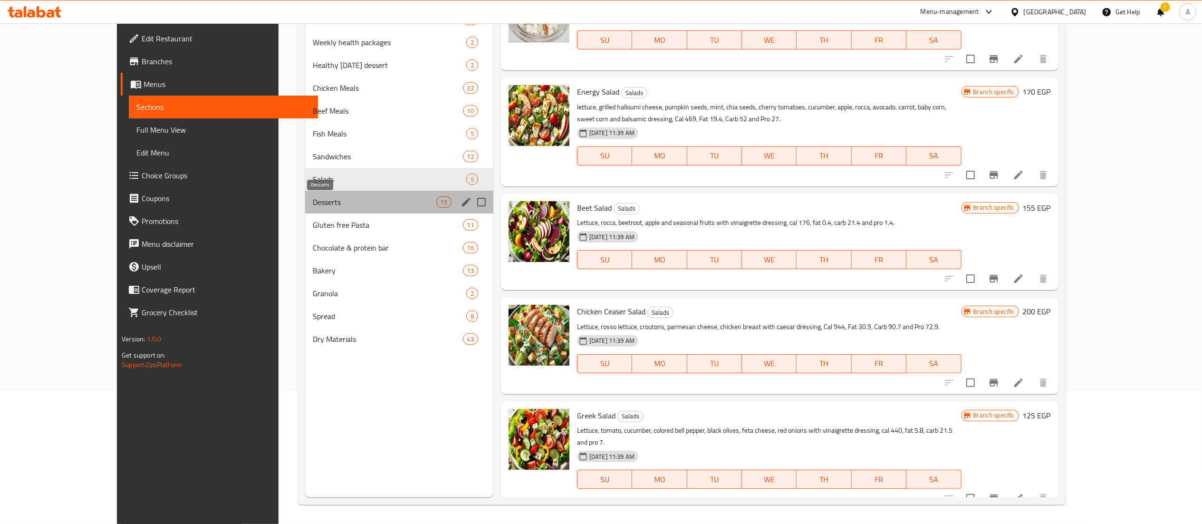
click at [313, 199] on span "Desserts" at bounding box center [375, 201] width 124 height 11
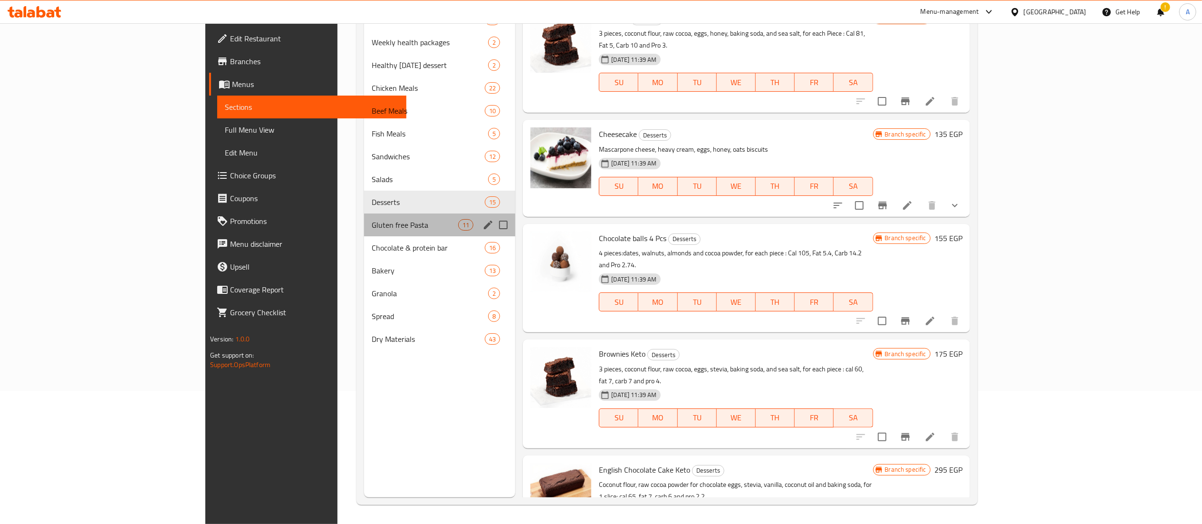
click at [364, 215] on div "Gluten free Pasta 11" at bounding box center [440, 224] width 152 height 23
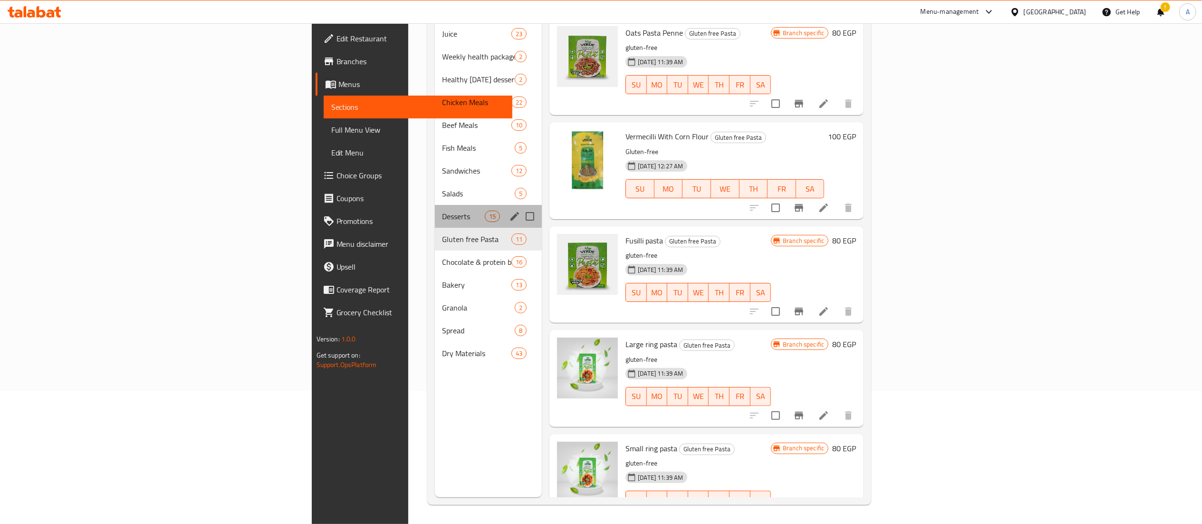
click at [435, 209] on div "Desserts 15" at bounding box center [488, 216] width 107 height 23
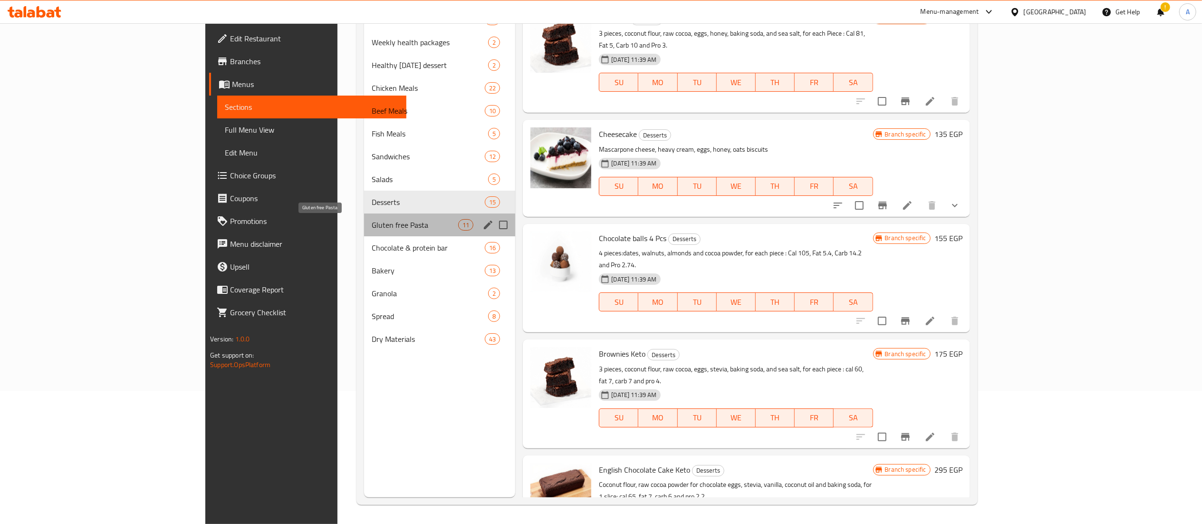
click at [372, 225] on span "Gluten free Pasta" at bounding box center [415, 224] width 87 height 11
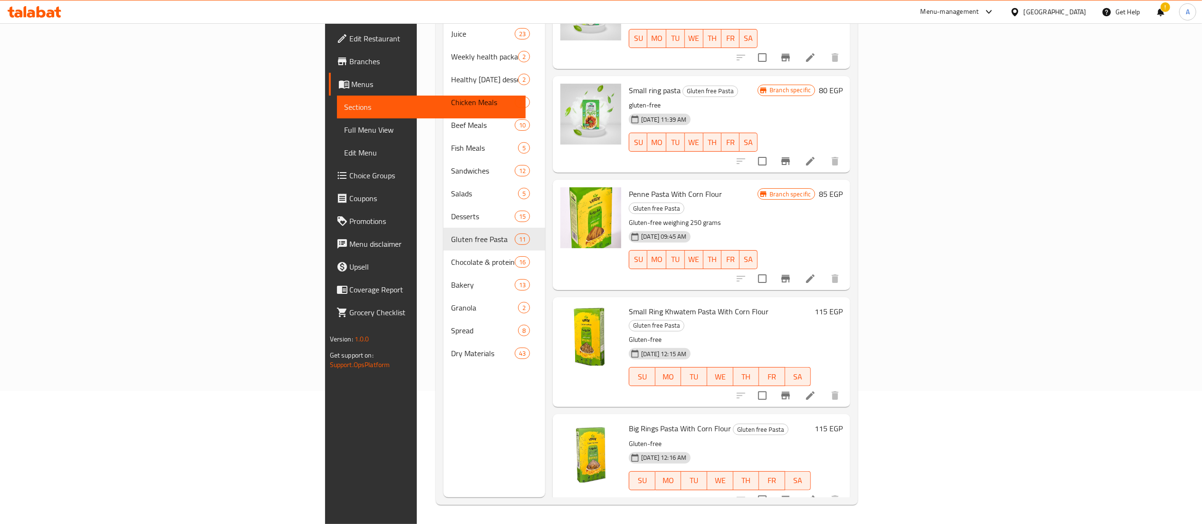
scroll to position [251, 0]
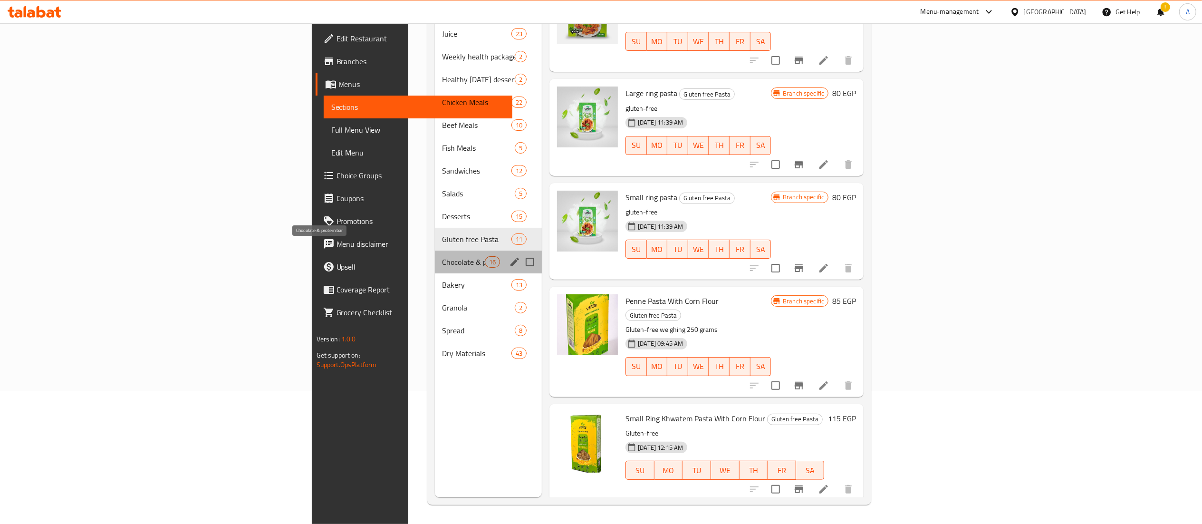
click at [443, 256] on span "Chocolate & protein bar" at bounding box center [464, 261] width 42 height 11
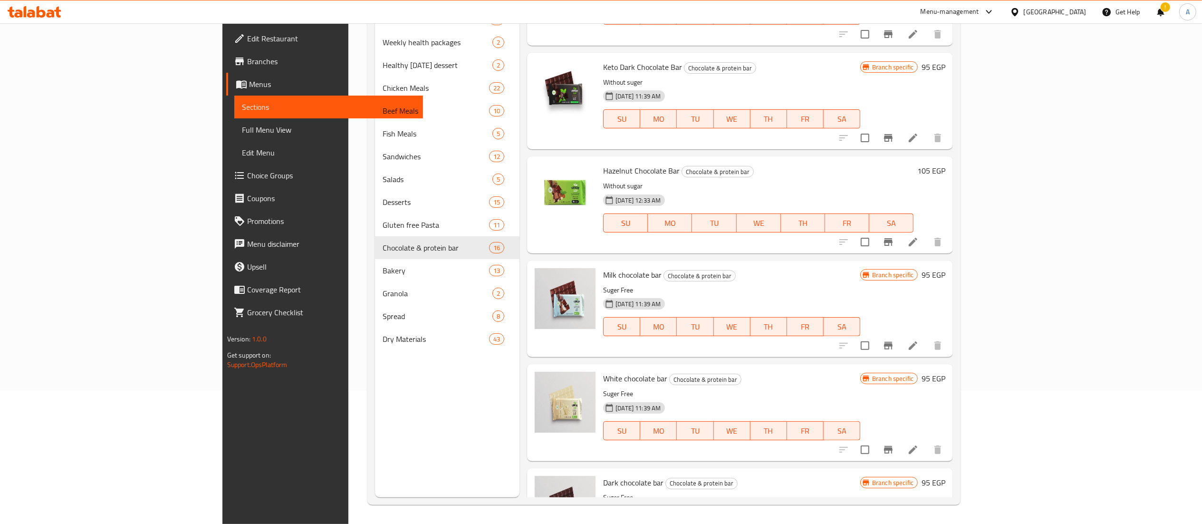
scroll to position [1150, 0]
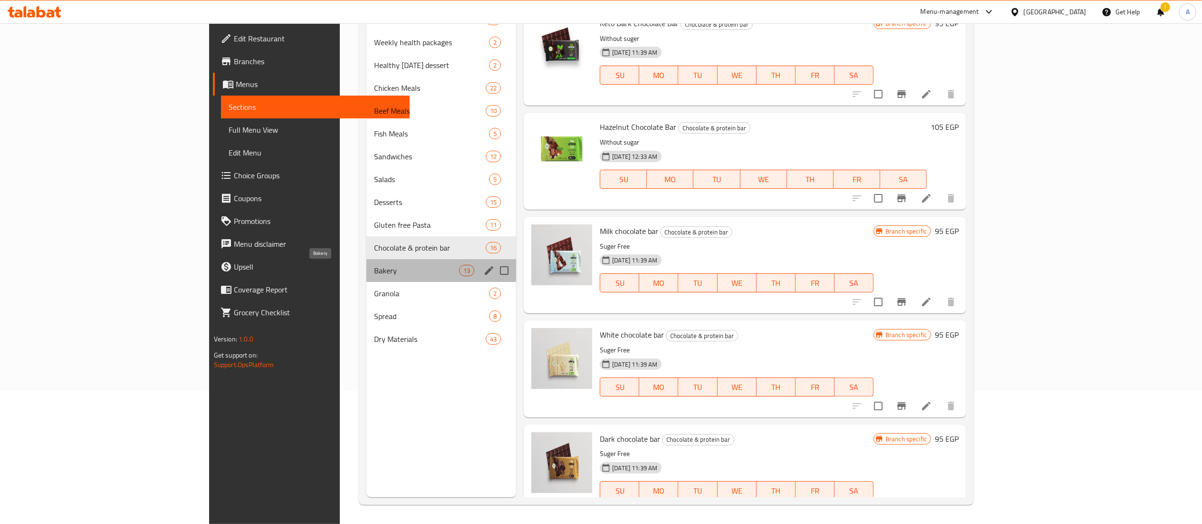
click at [374, 268] on span "Bakery" at bounding box center [416, 270] width 85 height 11
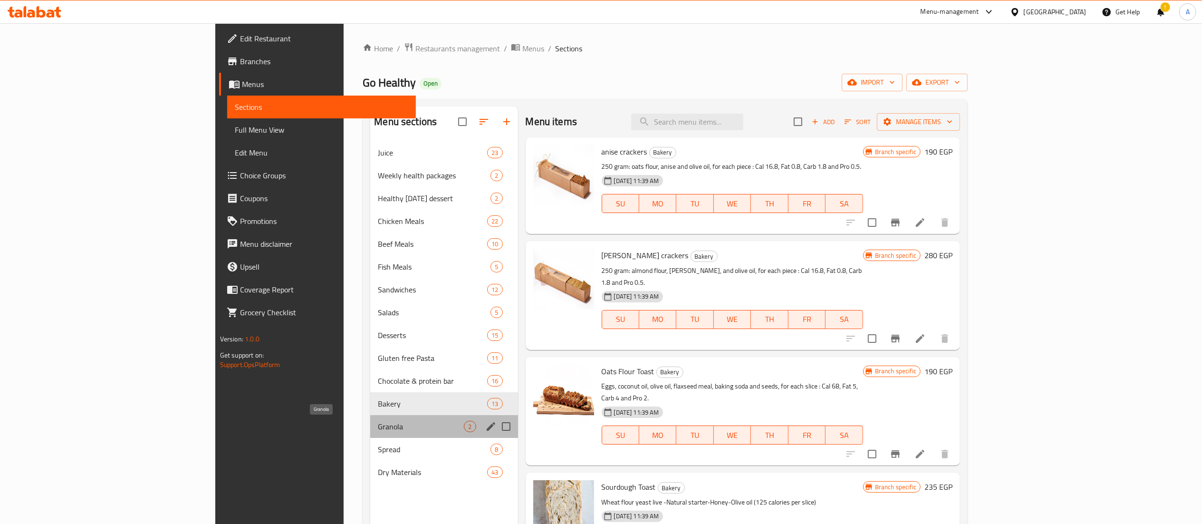
click at [407, 421] on span "Granola" at bounding box center [421, 426] width 86 height 11
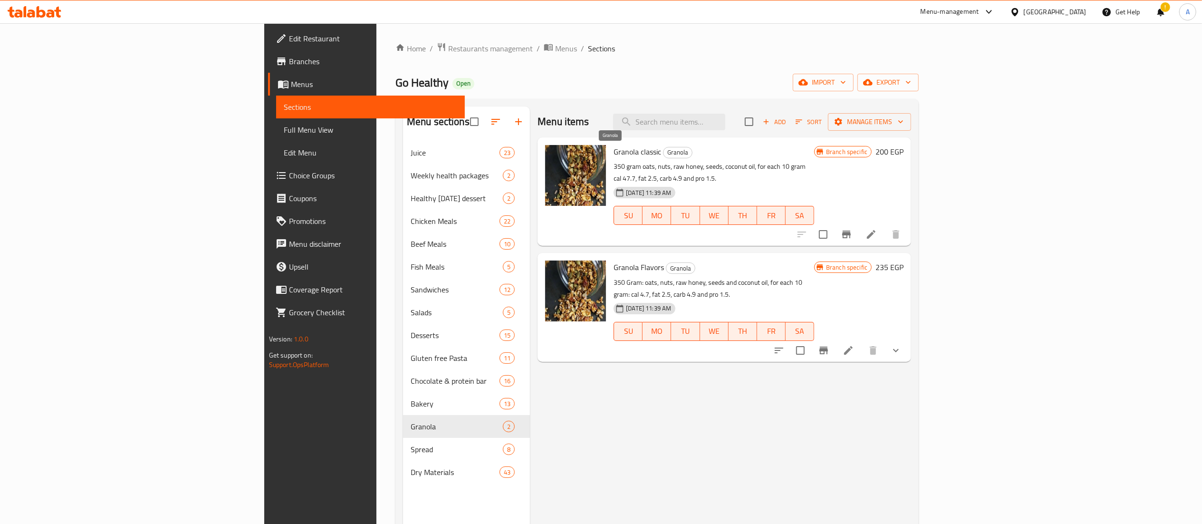
click at [664, 154] on span "Granola" at bounding box center [678, 152] width 29 height 11
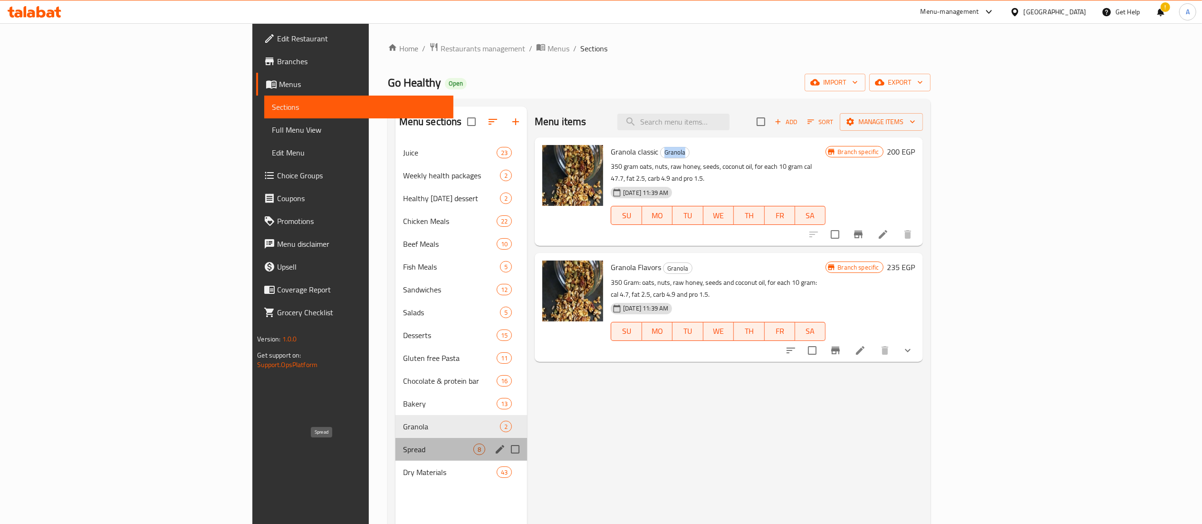
click at [403, 452] on span "Spread" at bounding box center [438, 449] width 70 height 11
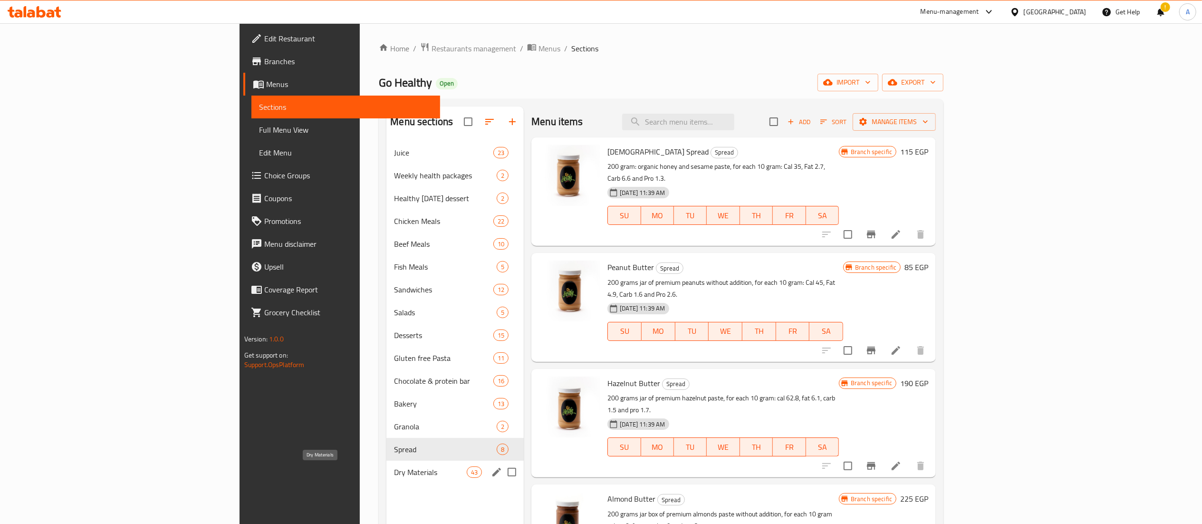
click at [394, 472] on span "Dry Materials" at bounding box center [430, 471] width 73 height 11
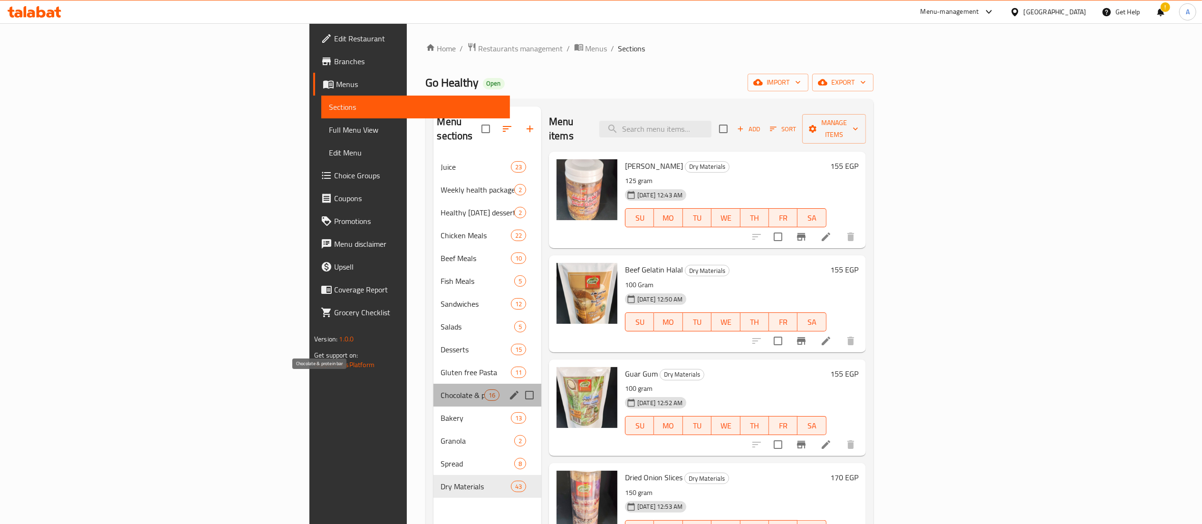
click at [441, 389] on span "Chocolate & protein bar" at bounding box center [462, 394] width 43 height 11
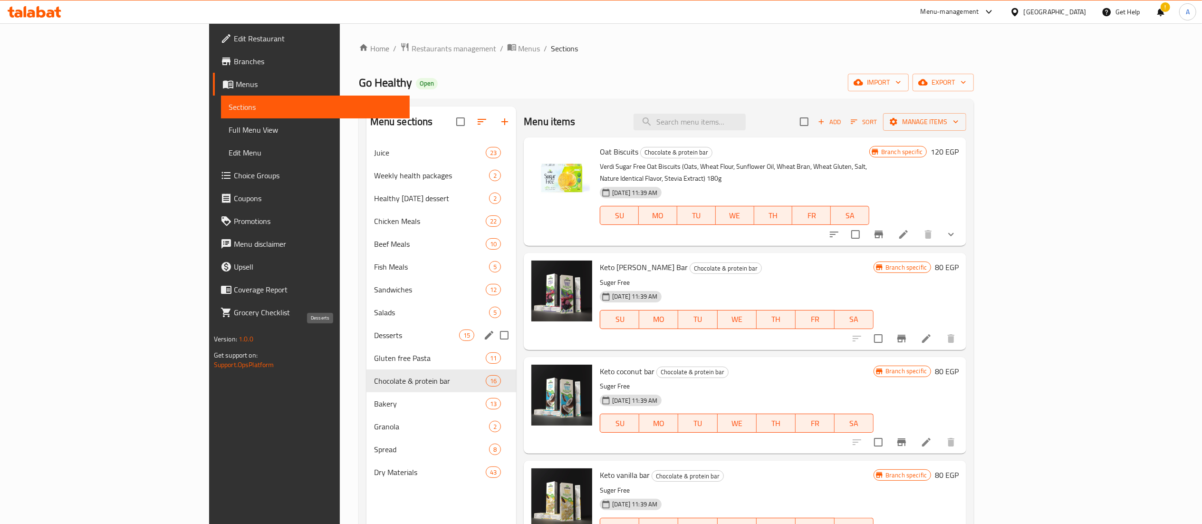
click at [374, 340] on span "Desserts" at bounding box center [416, 334] width 85 height 11
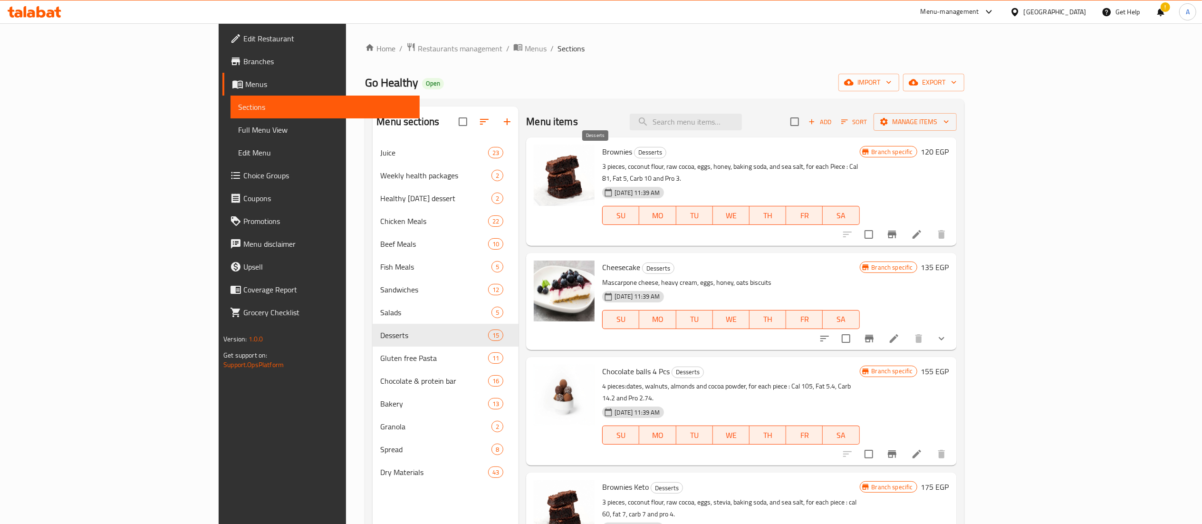
click at [635, 152] on span "Desserts" at bounding box center [650, 152] width 31 height 11
copy span "Desserts"
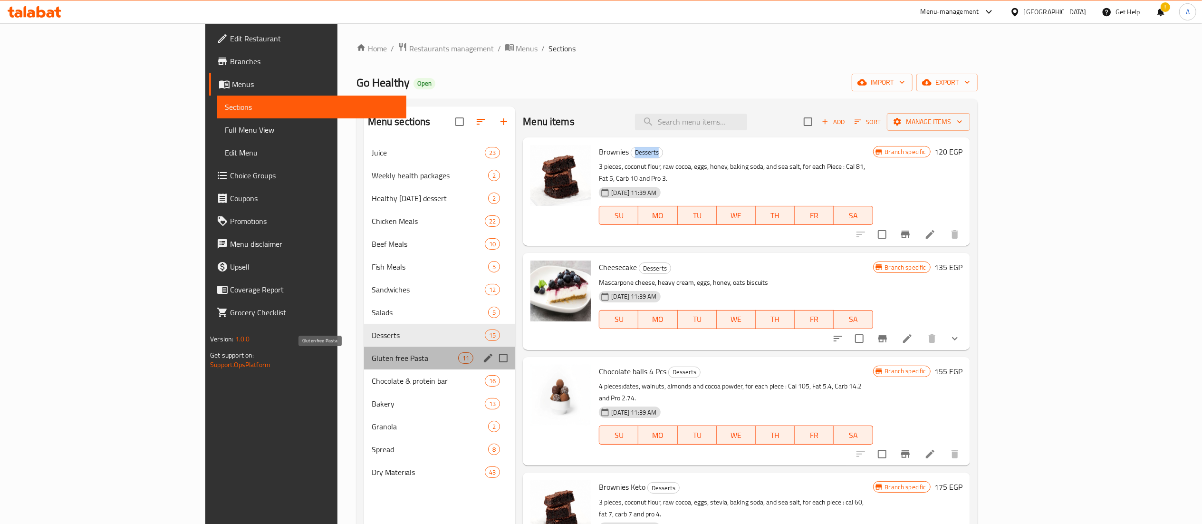
click at [372, 359] on span "Gluten free Pasta" at bounding box center [415, 357] width 87 height 11
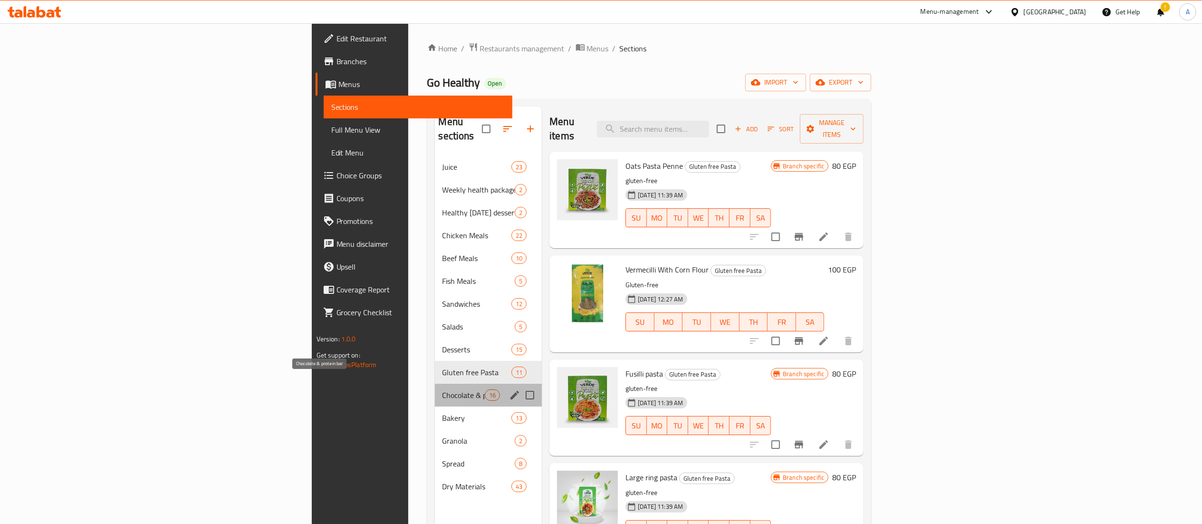
click at [443, 389] on span "Chocolate & protein bar" at bounding box center [464, 394] width 42 height 11
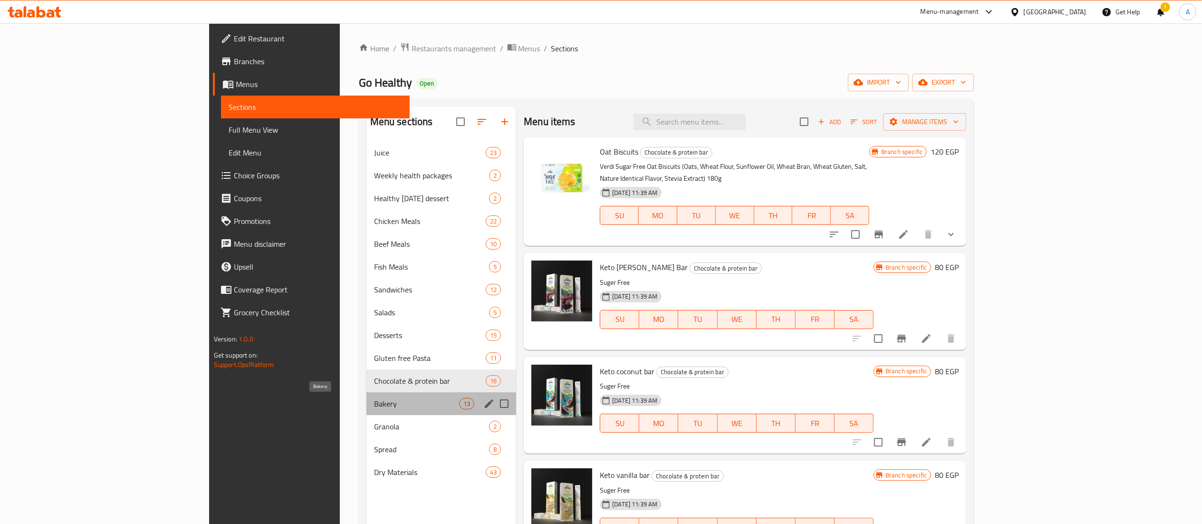
click at [374, 408] on span "Bakery" at bounding box center [416, 403] width 85 height 11
